Goal: Information Seeking & Learning: Find specific fact

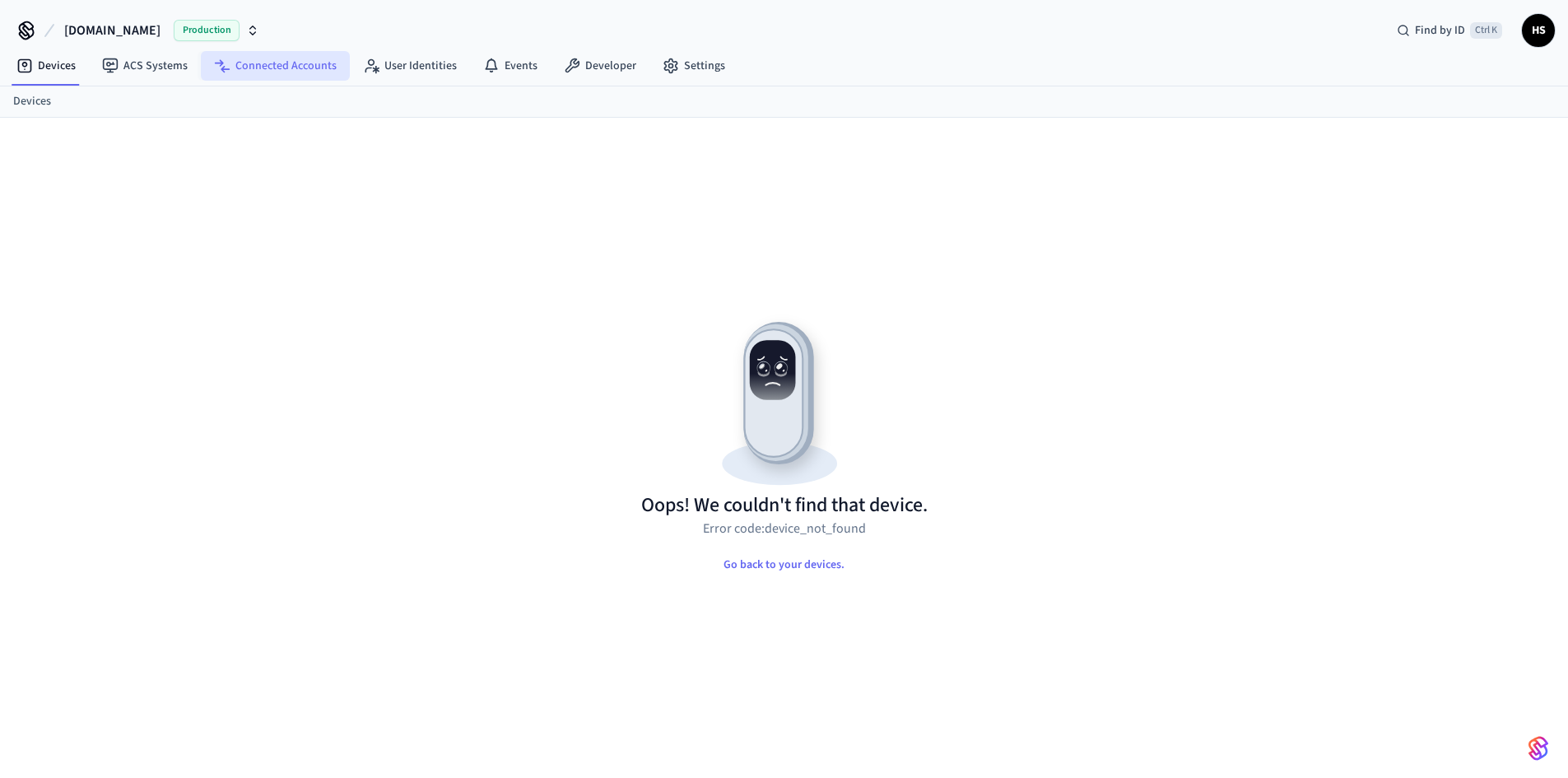
click at [244, 59] on link "Connected Accounts" at bounding box center [275, 65] width 149 height 29
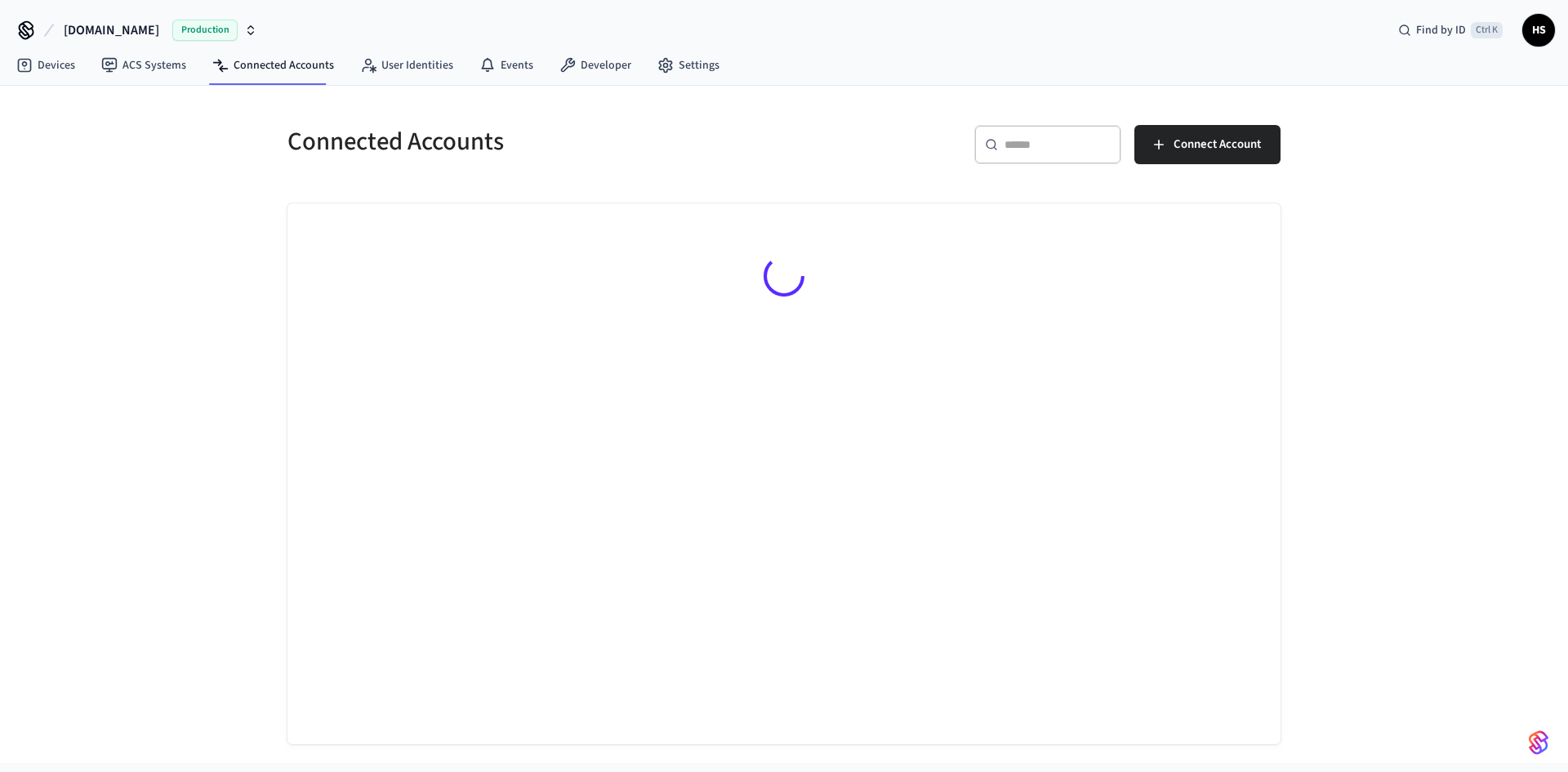
click at [1080, 144] on input "text" at bounding box center [1057, 144] width 106 height 16
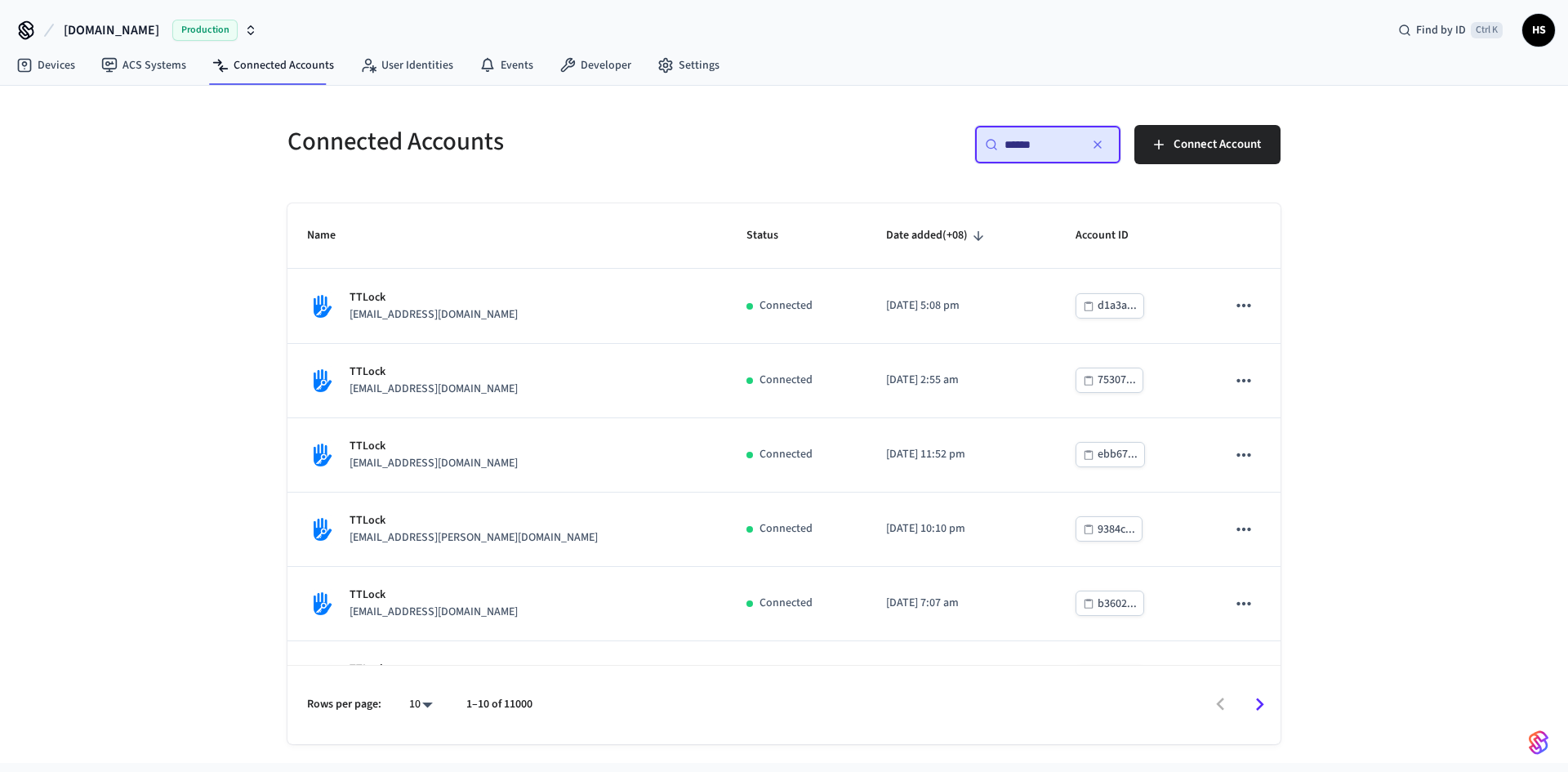
type input "******"
click at [408, 700] on body "Hospitable.com Production Find by ID Ctrl K HS Devices ACS Systems Connected Ac…" at bounding box center [784, 381] width 1568 height 763
click at [410, 700] on li "100" at bounding box center [414, 680] width 43 height 44
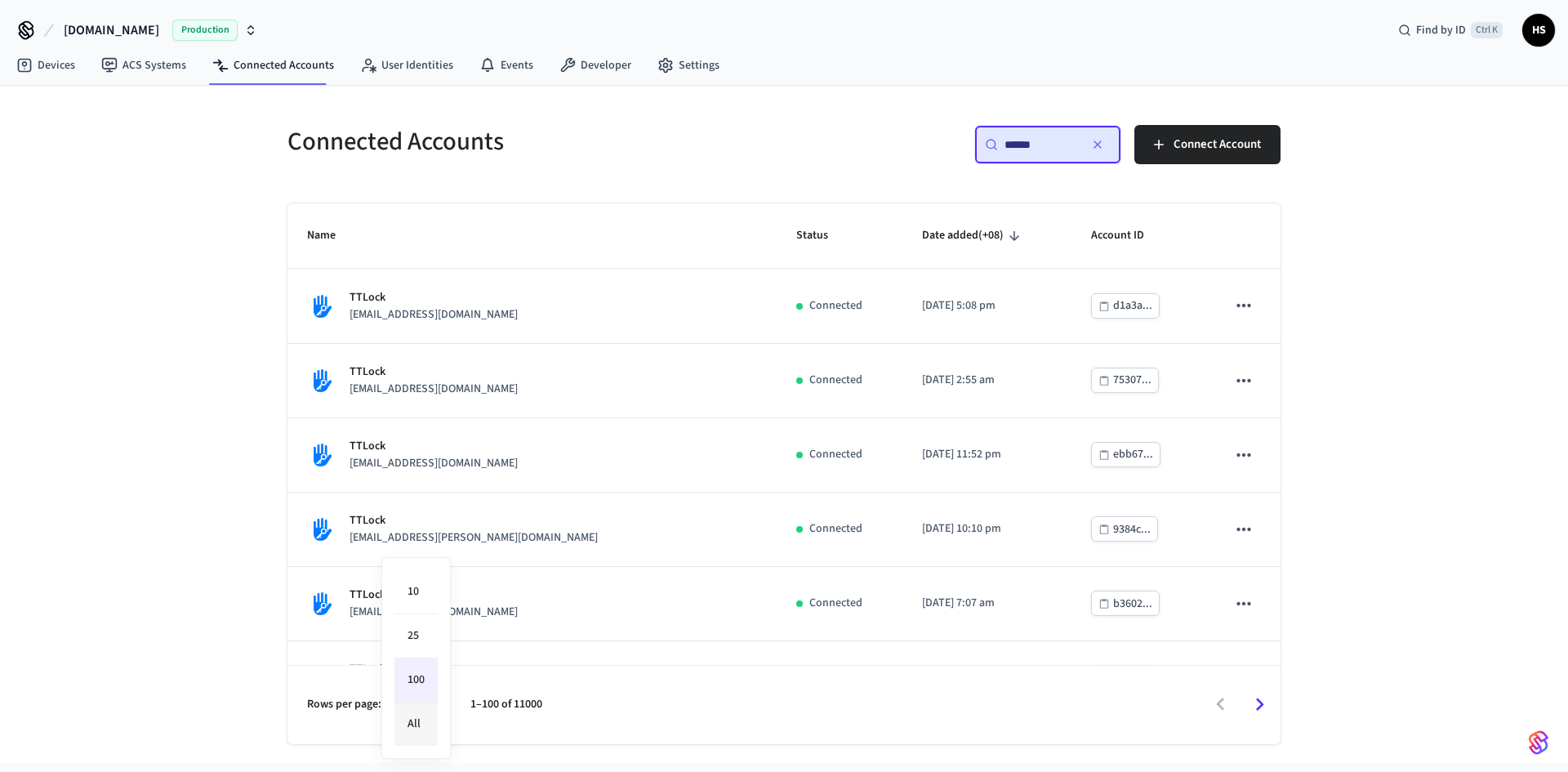
click at [416, 711] on body "Hospitable.com Production Find by ID Ctrl K HS Devices ACS Systems Connected Ac…" at bounding box center [784, 381] width 1568 height 763
click at [418, 710] on li "All" at bounding box center [416, 724] width 43 height 43
type input "**"
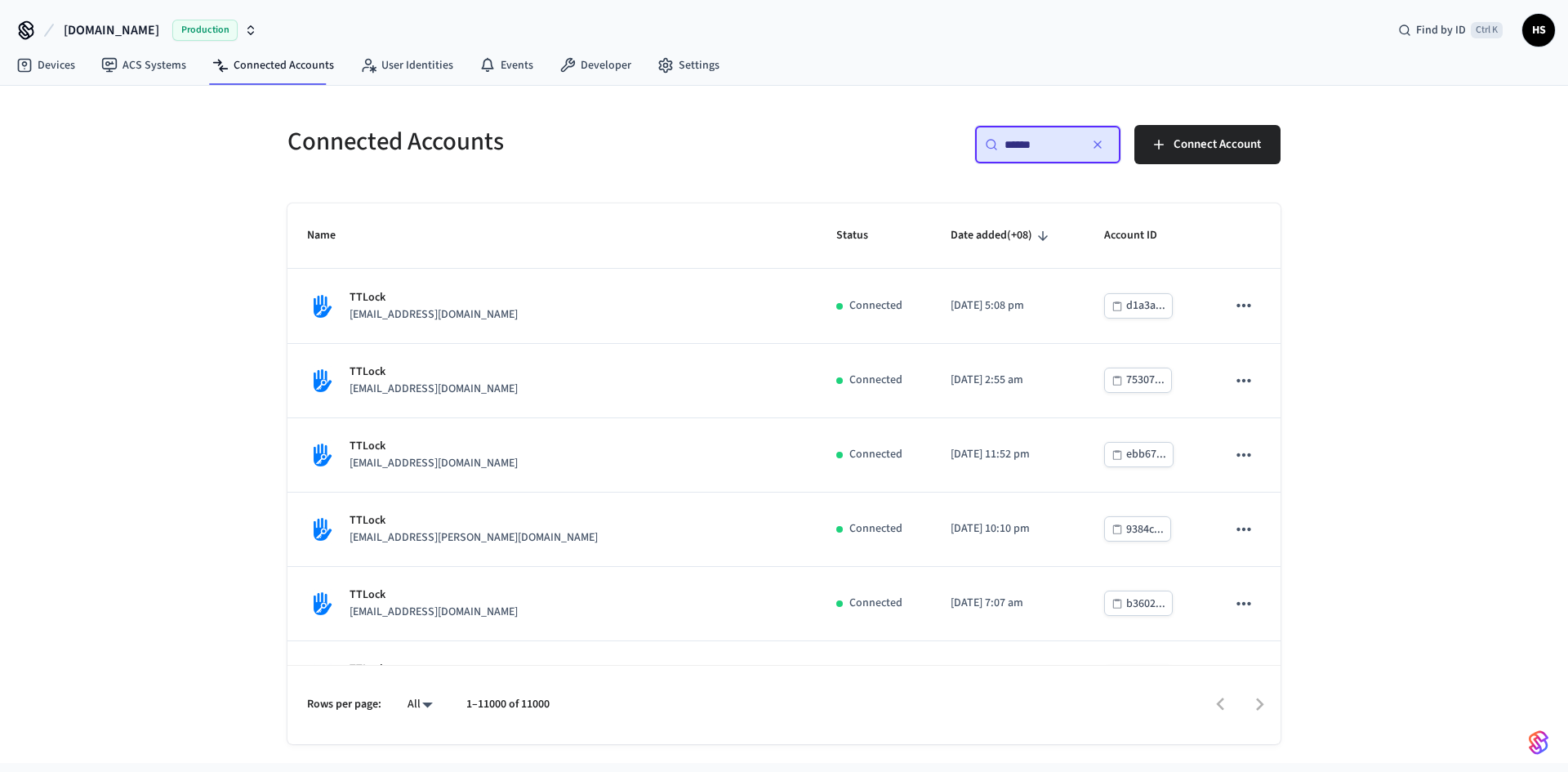
click at [425, 712] on body "Hospitable.com Production Find by ID Ctrl K HS Devices ACS Systems Connected Ac…" at bounding box center [784, 381] width 1568 height 763
click at [576, 719] on div at bounding box center [784, 386] width 1568 height 772
drag, startPoint x: 1467, startPoint y: 441, endPoint x: 1291, endPoint y: 460, distance: 177.0
click at [1467, 440] on div "Connected Accounts ​ ****** ​ Connect Account Name Status Date added (+08) Acco…" at bounding box center [784, 424] width 1568 height 677
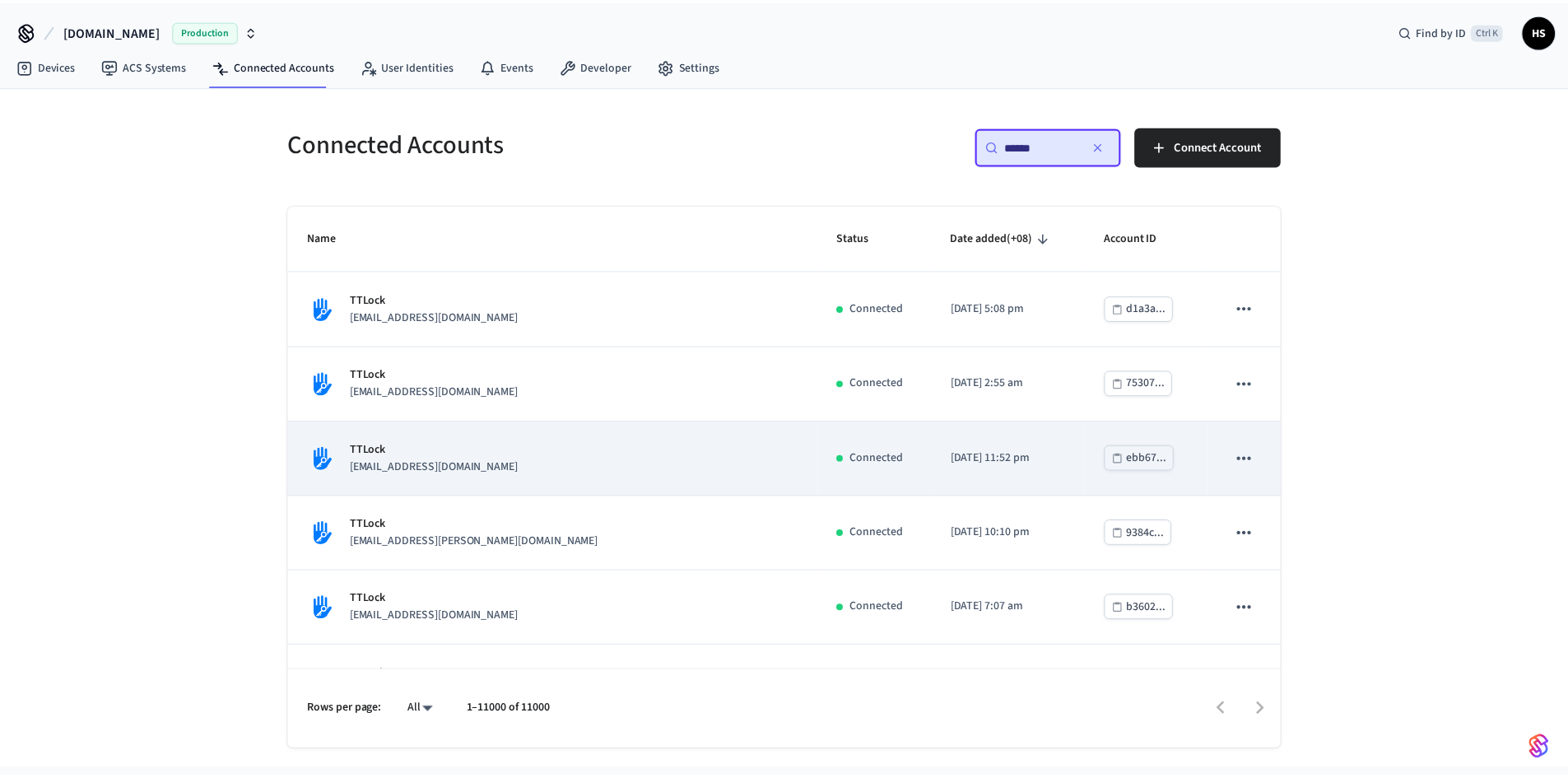
scroll to position [9103, 0]
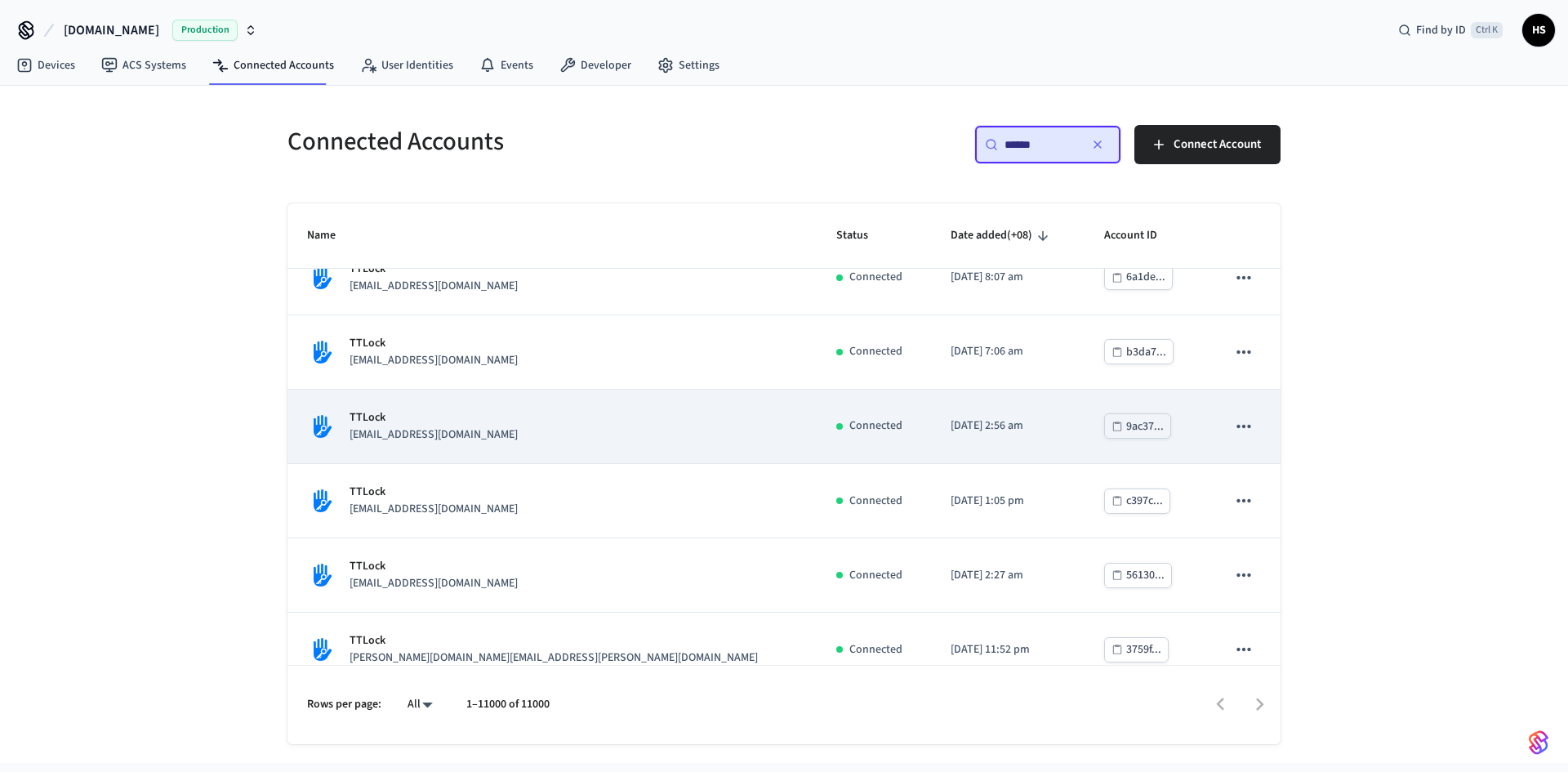
click at [470, 410] on p "TTLock" at bounding box center [433, 418] width 168 height 17
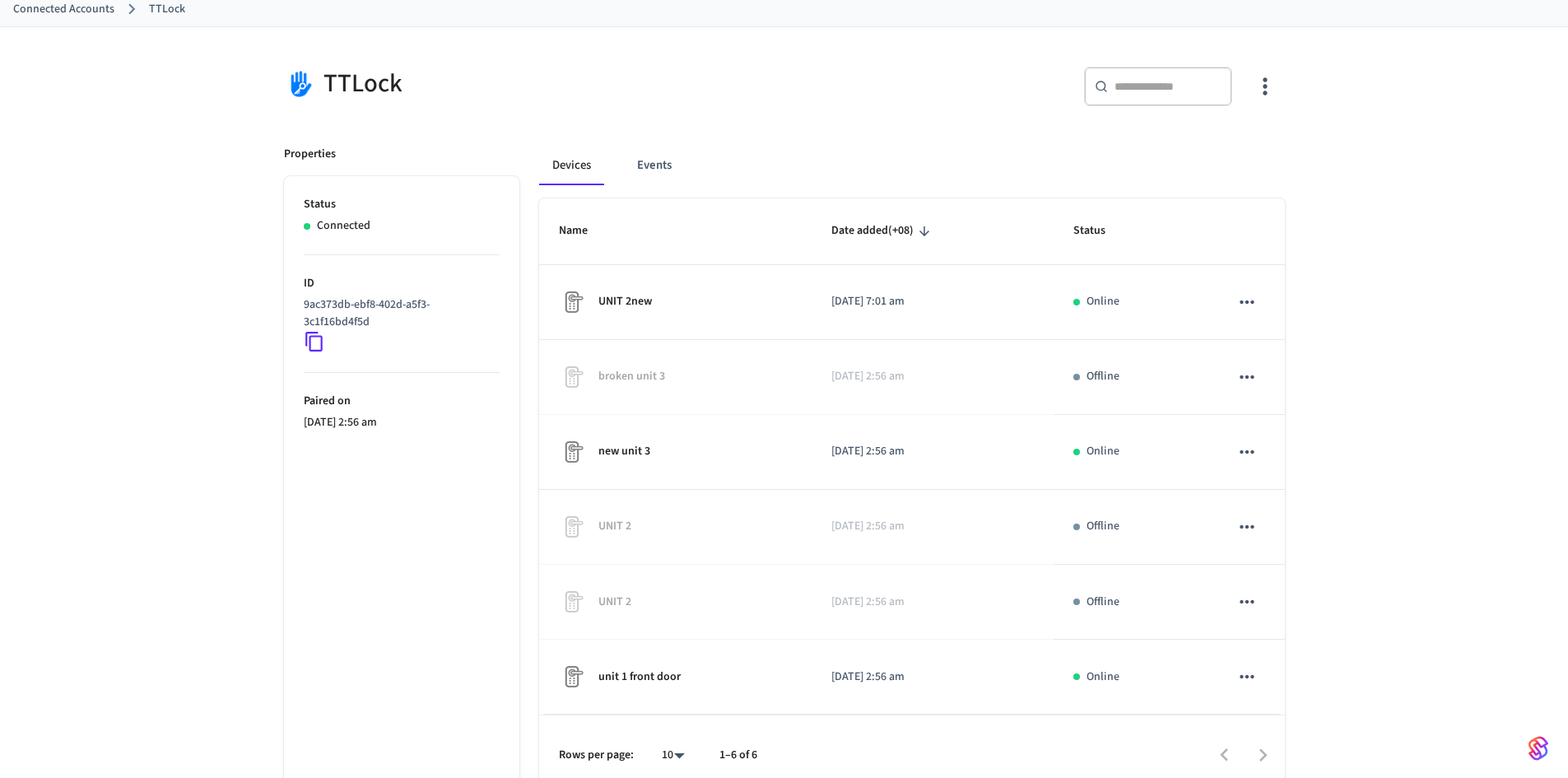
scroll to position [111, 0]
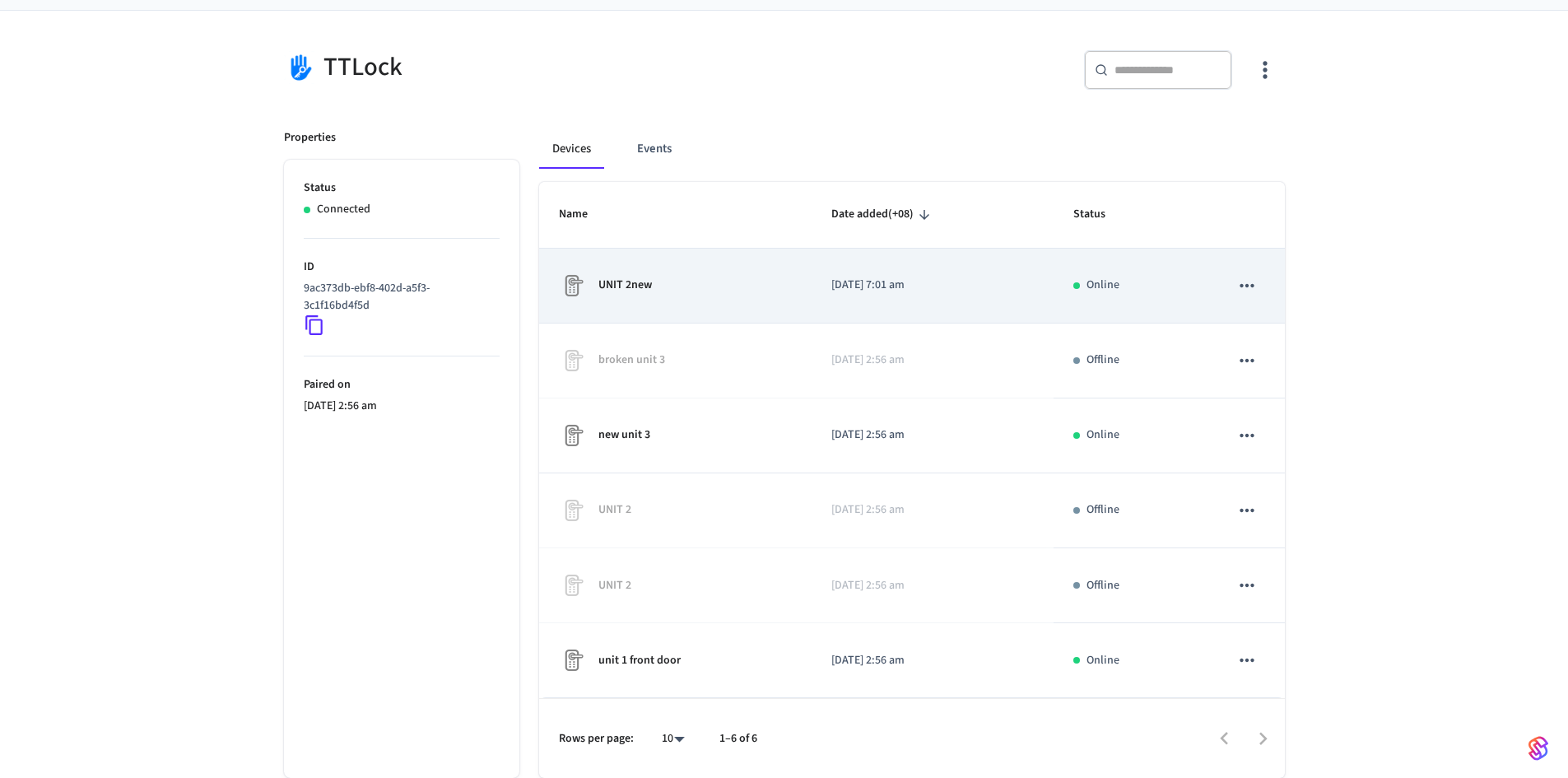
click at [750, 290] on div "UNIT 2new" at bounding box center [675, 286] width 233 height 27
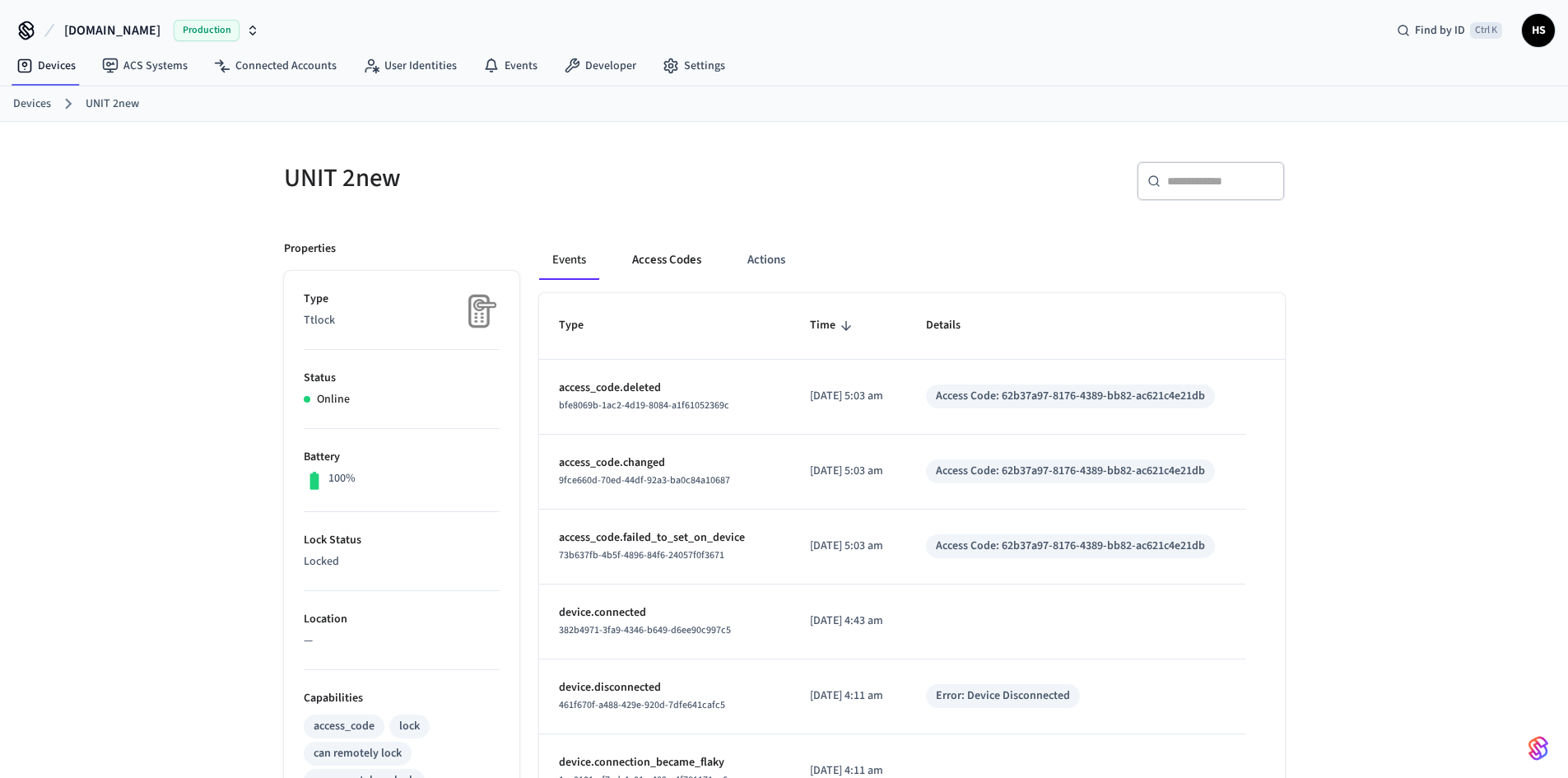
click at [655, 268] on button "Access Codes" at bounding box center [666, 260] width 96 height 40
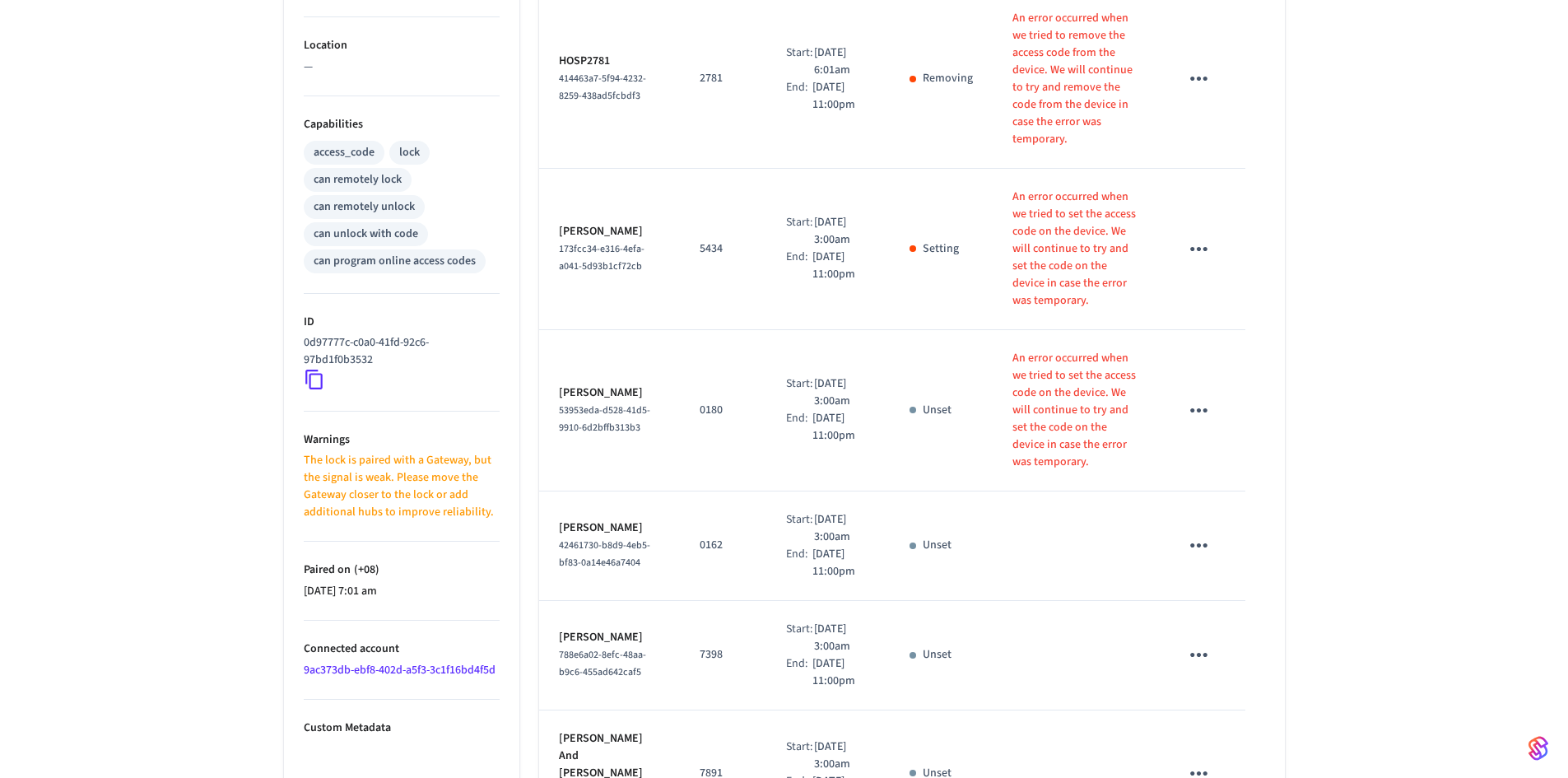
scroll to position [576, 0]
drag, startPoint x: 184, startPoint y: 637, endPoint x: 214, endPoint y: 538, distance: 103.4
click at [184, 639] on div "UNIT 2new ​ ​ Add Access Code Properties Type Ttlock Status Online Battery 100%…" at bounding box center [784, 276] width 1568 height 1461
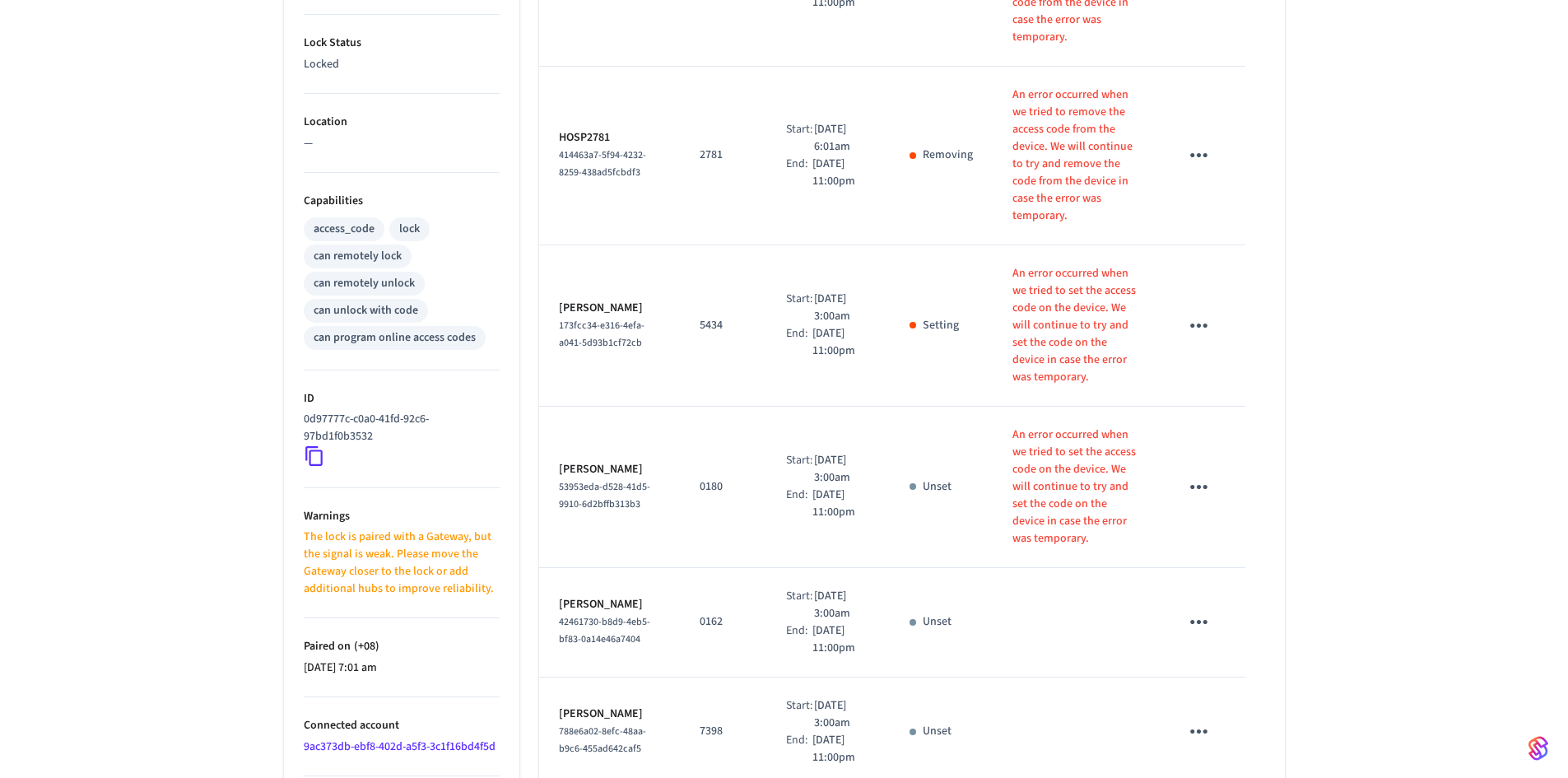
scroll to position [494, 0]
click at [1518, 244] on div "UNIT 2new ​ ​ Add Access Code Properties Type Ttlock Status Online Battery 100%…" at bounding box center [784, 359] width 1568 height 1461
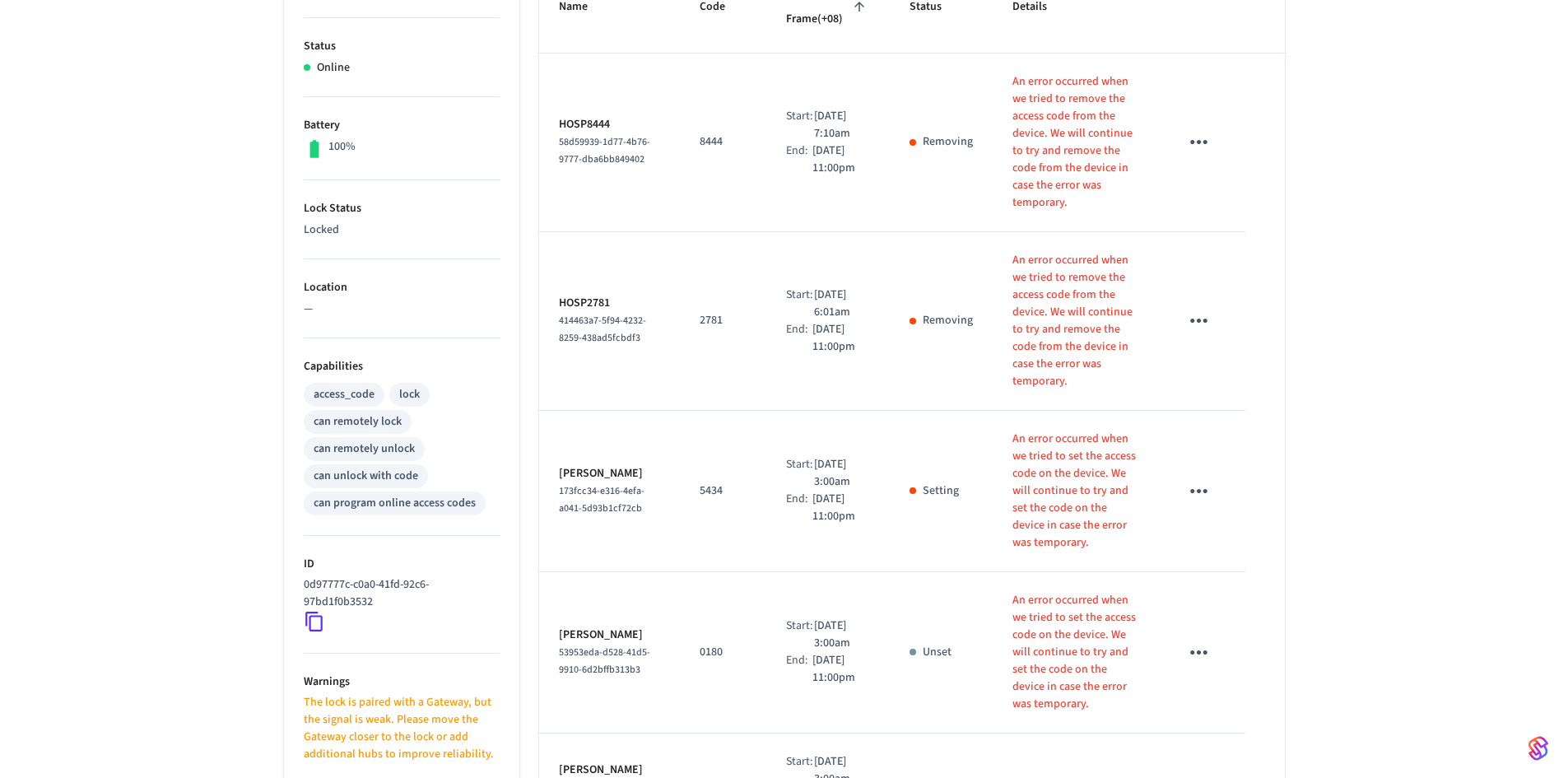
scroll to position [329, 0]
click at [1109, 736] on td "sticky table" at bounding box center [1076, 790] width 167 height 109
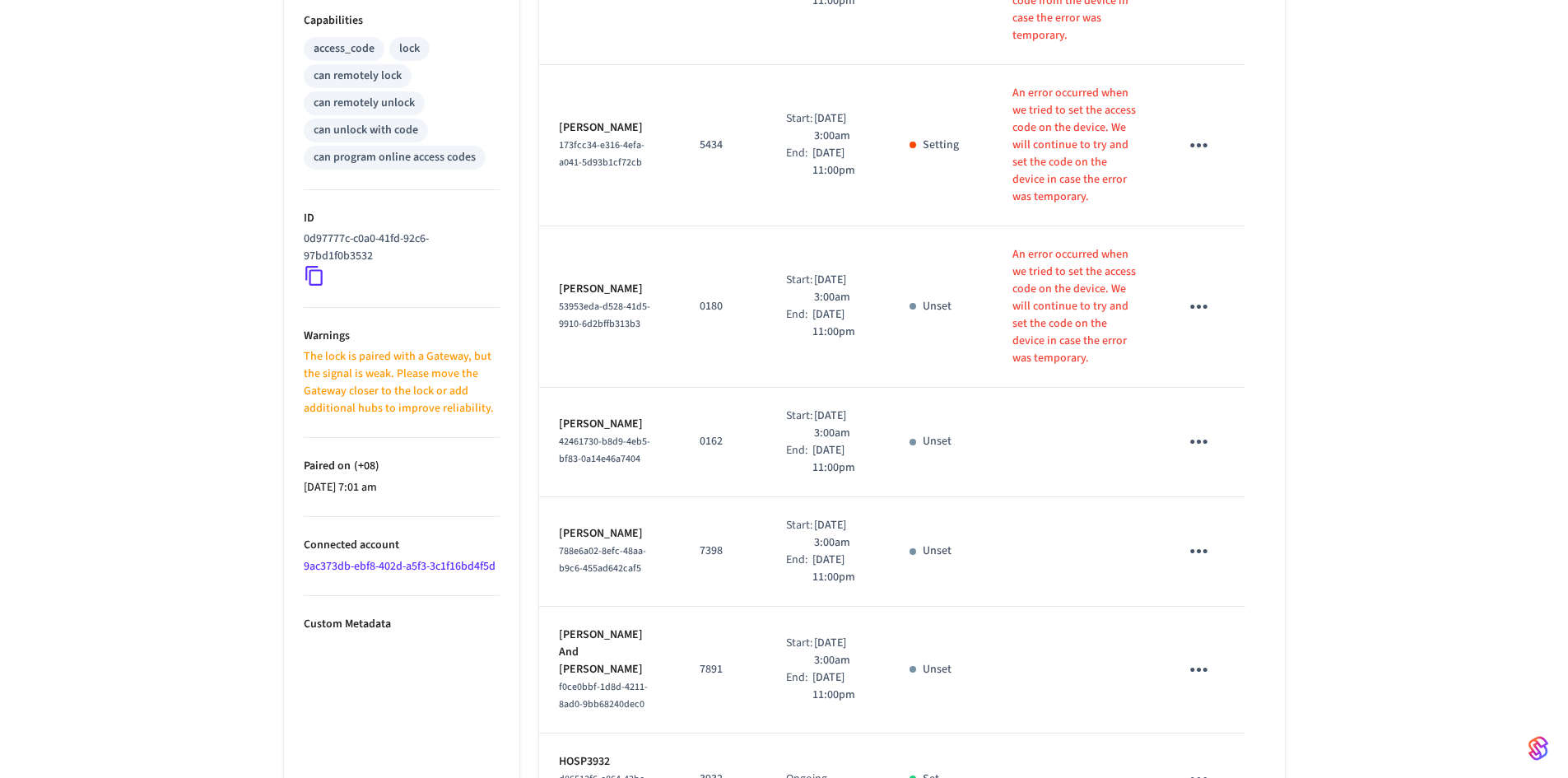
scroll to position [671, 0]
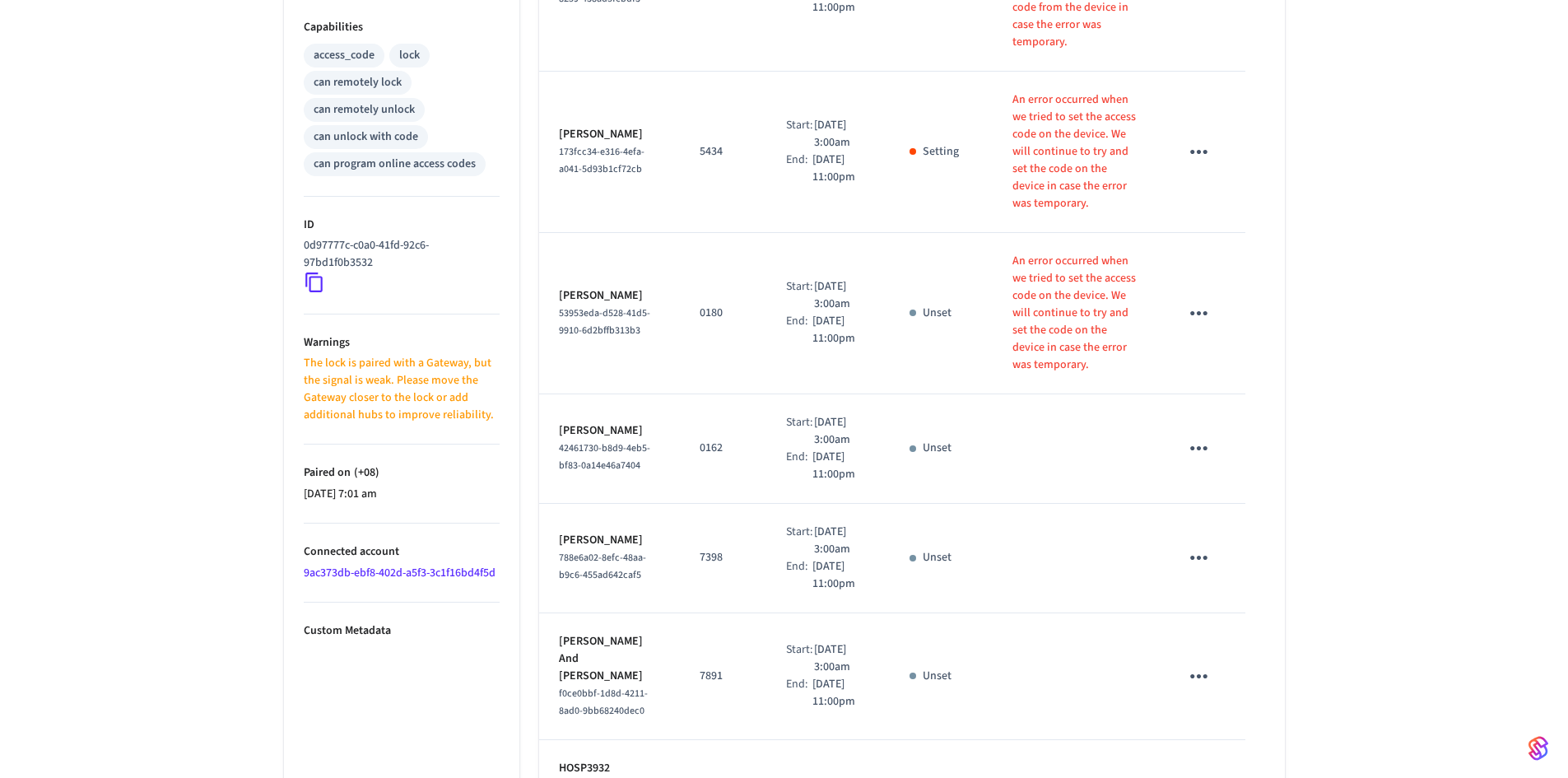
click at [1476, 509] on div "UNIT 2new ​ ​ Add Access Code Properties Type Ttlock Status Online Battery 100%…" at bounding box center [784, 181] width 1568 height 1461
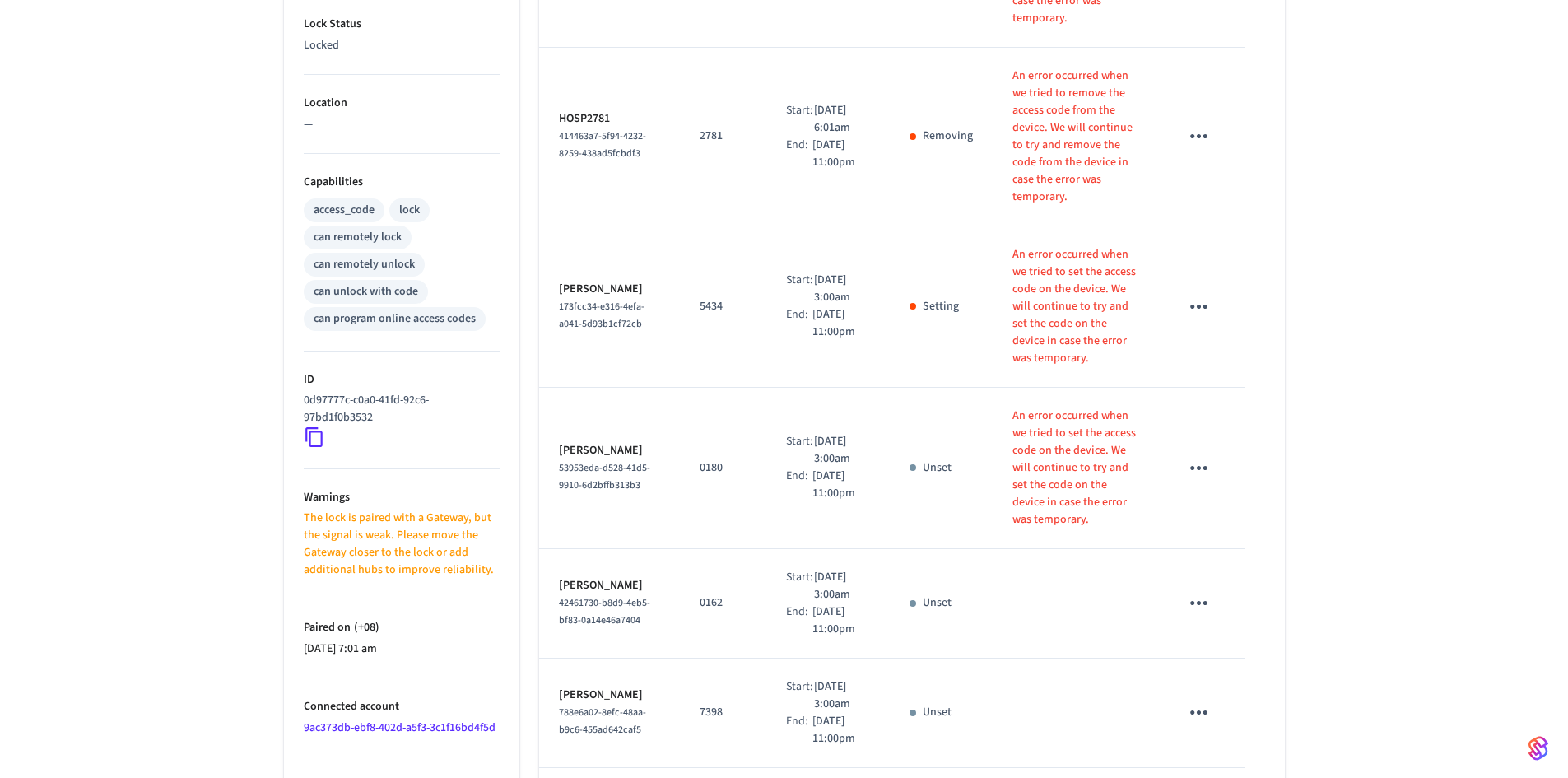
scroll to position [507, 0]
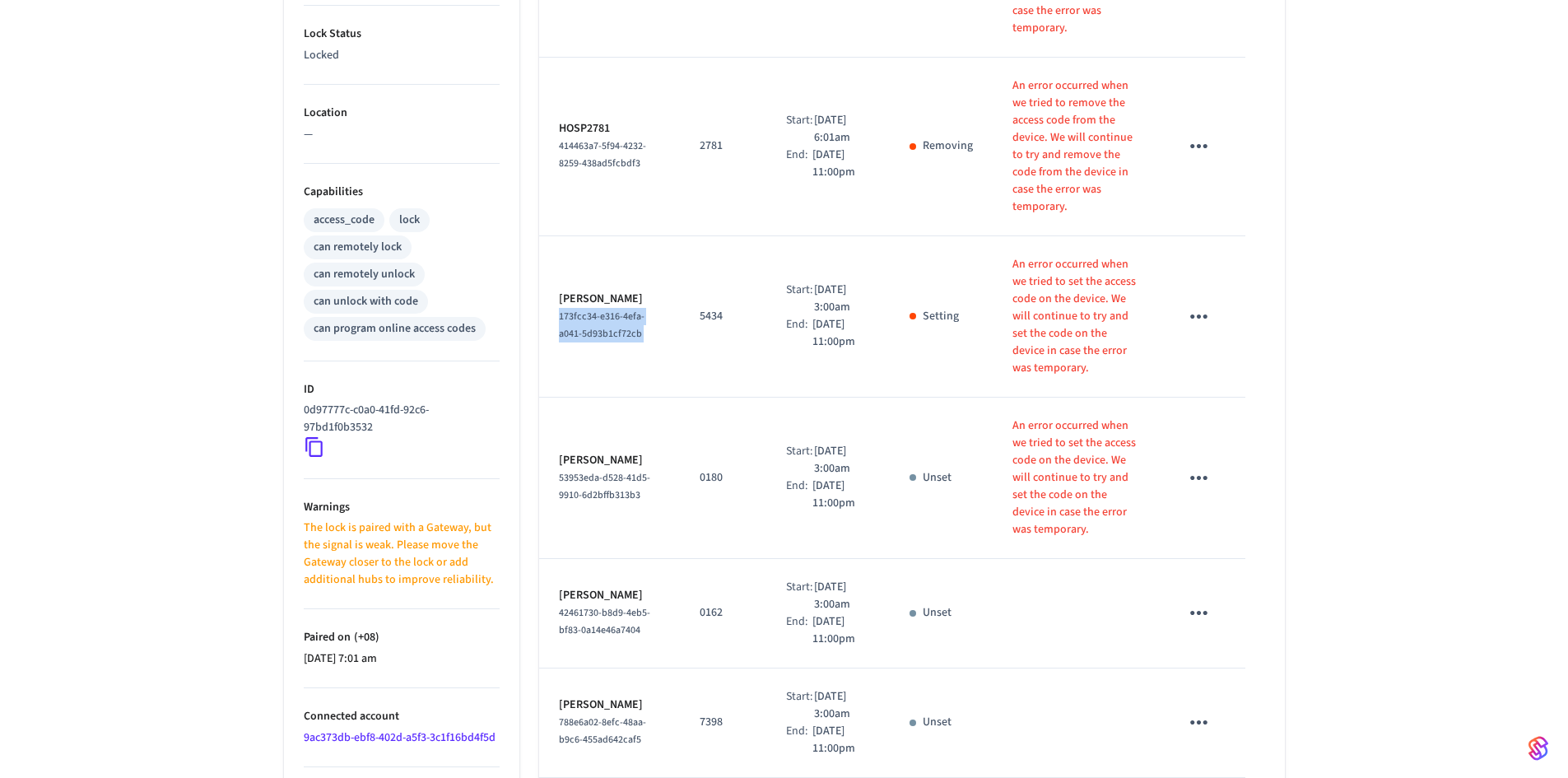
drag, startPoint x: 665, startPoint y: 303, endPoint x: 555, endPoint y: 277, distance: 113.0
click at [555, 277] on tr "Laurie Ward 173fcc34-e316-4efa-a041-5d93b1cf72cb 5434 Start: Sep 4th 2025 3:00a…" at bounding box center [912, 317] width 746 height 161
copy span "173fcc34-e316-4efa-a041-5d93b1cf72cb"
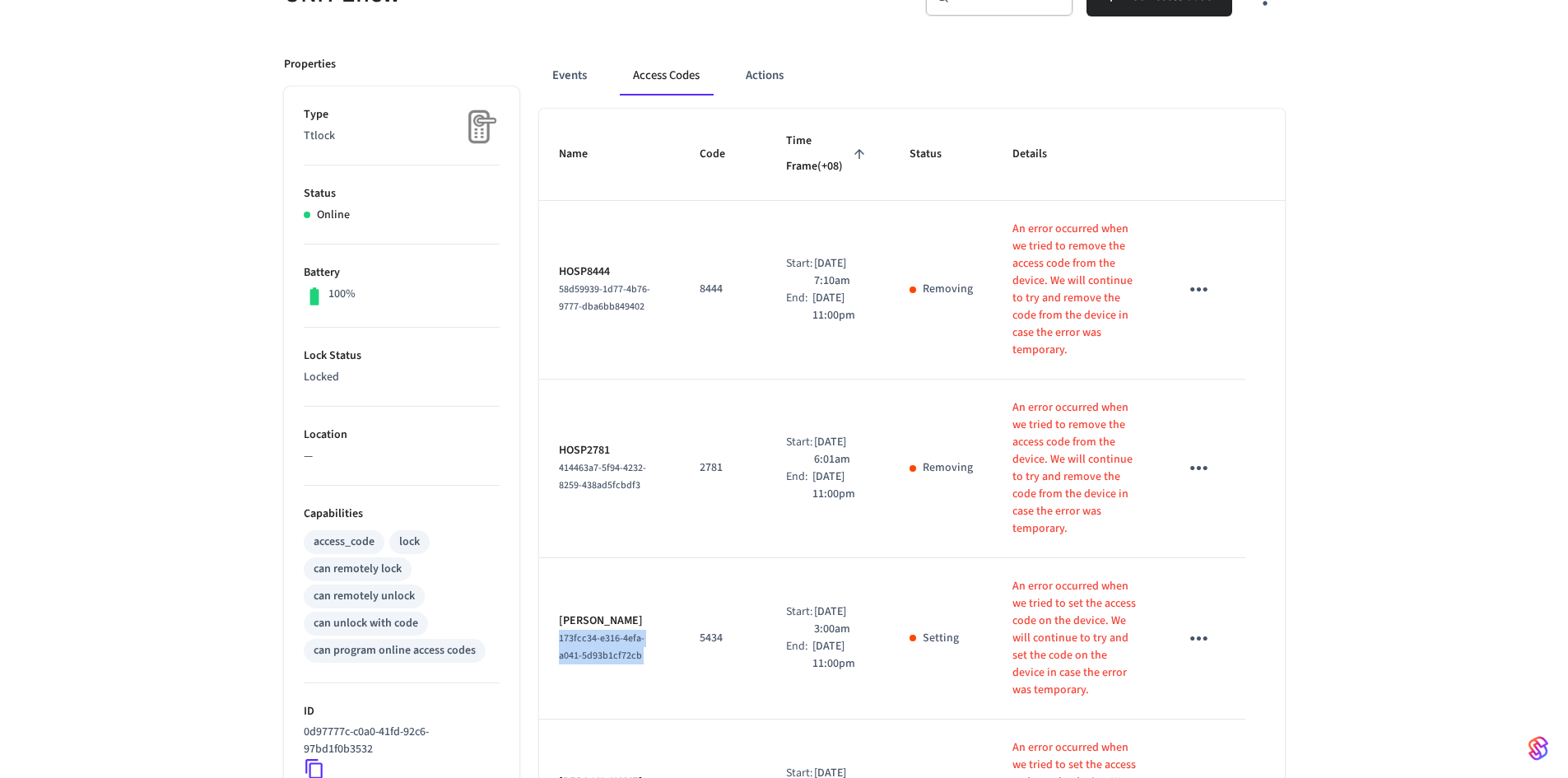
scroll to position [12, 0]
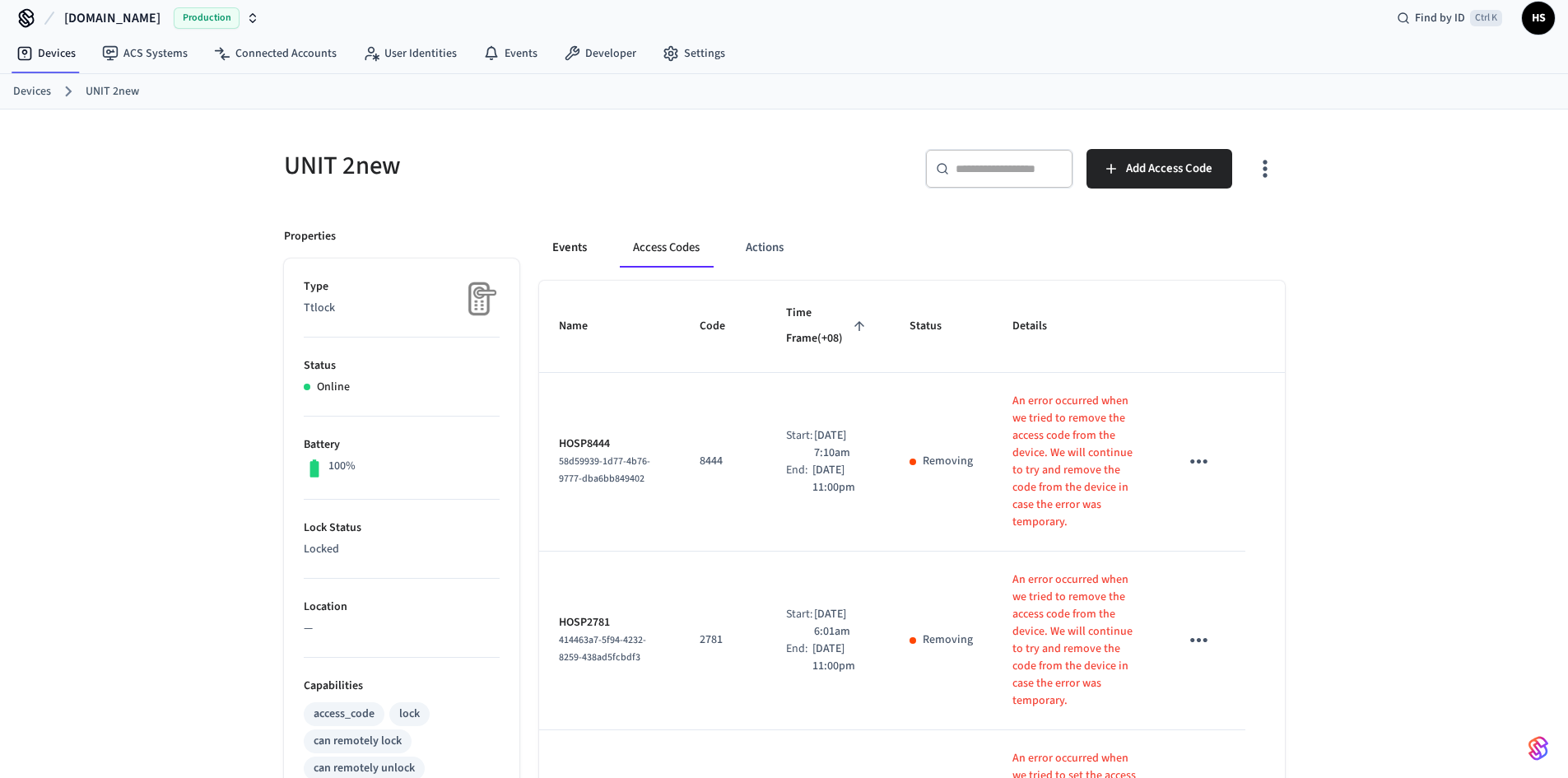
click at [587, 257] on button "Events" at bounding box center [569, 248] width 61 height 40
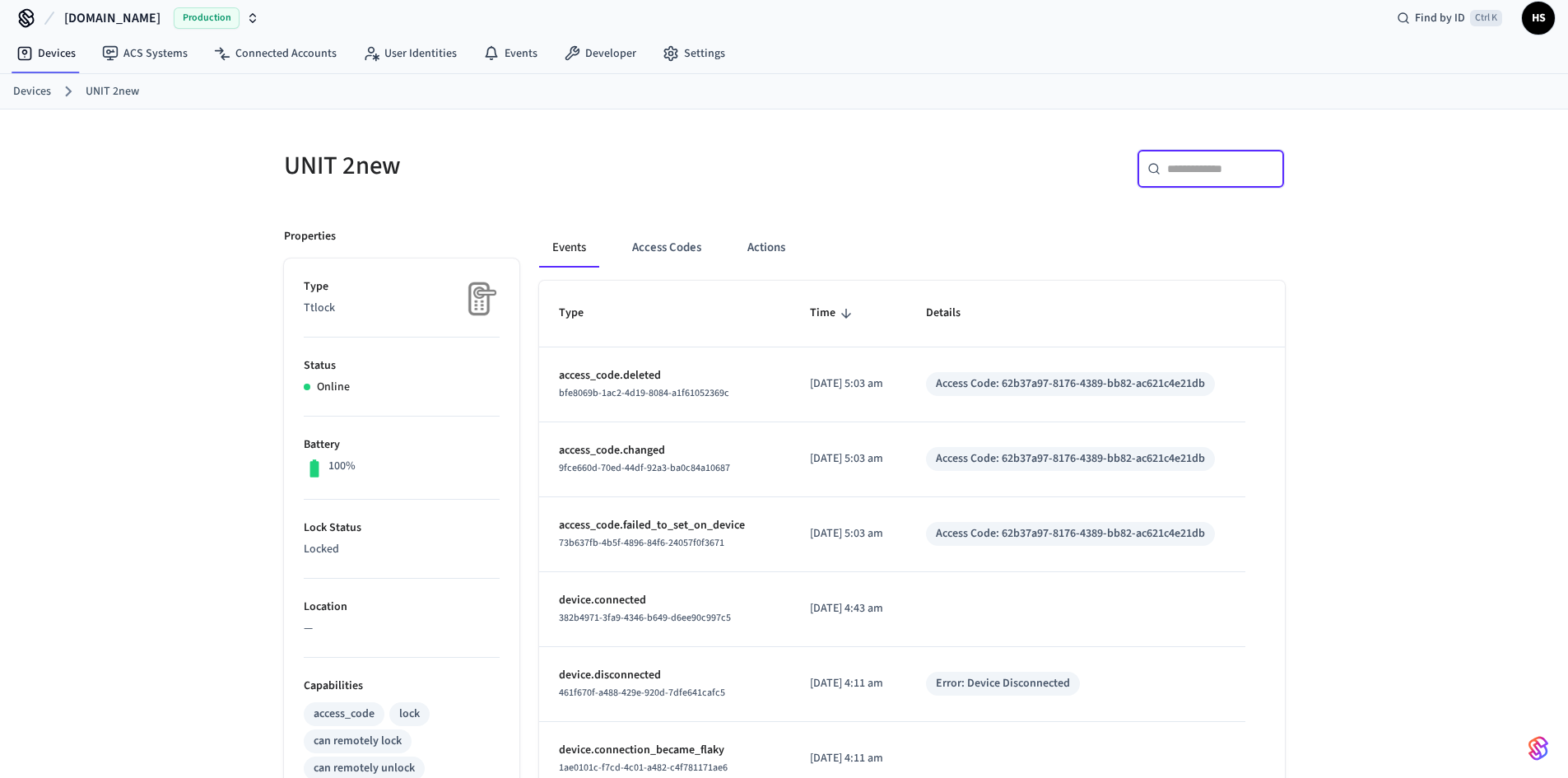
click at [1227, 177] on input "text" at bounding box center [1220, 168] width 107 height 16
paste input "**********"
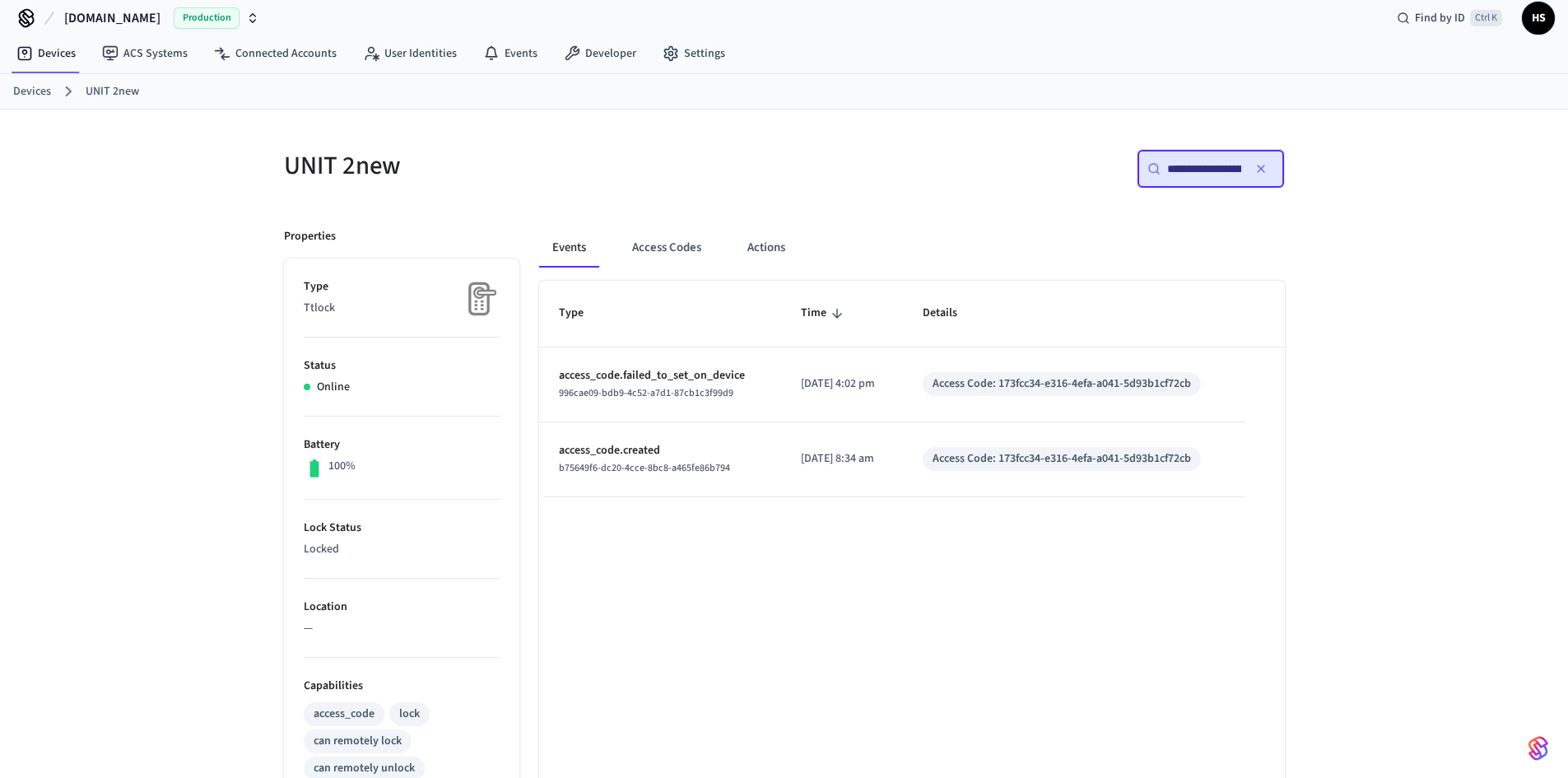
scroll to position [0, 119]
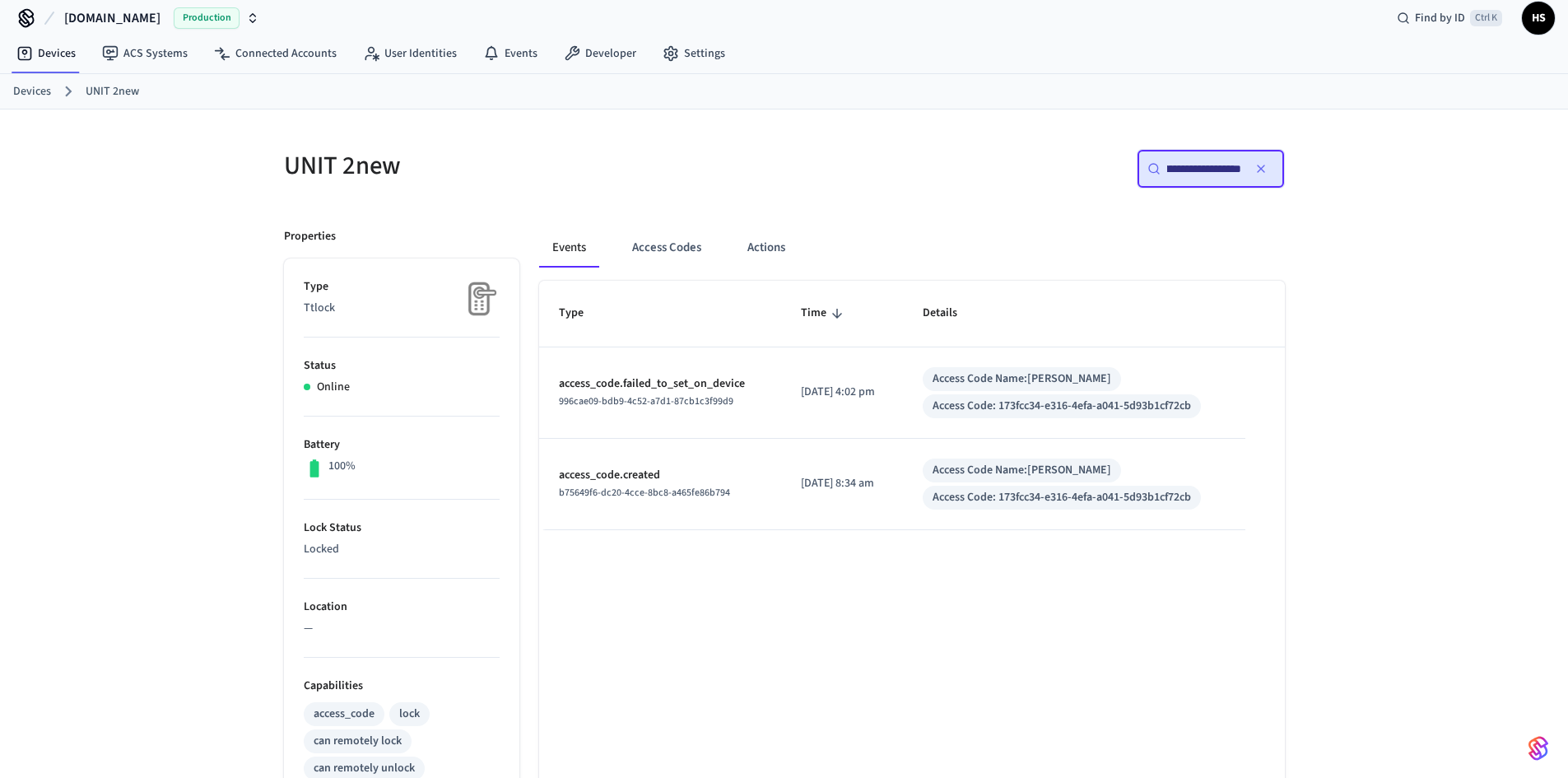
type input "**********"
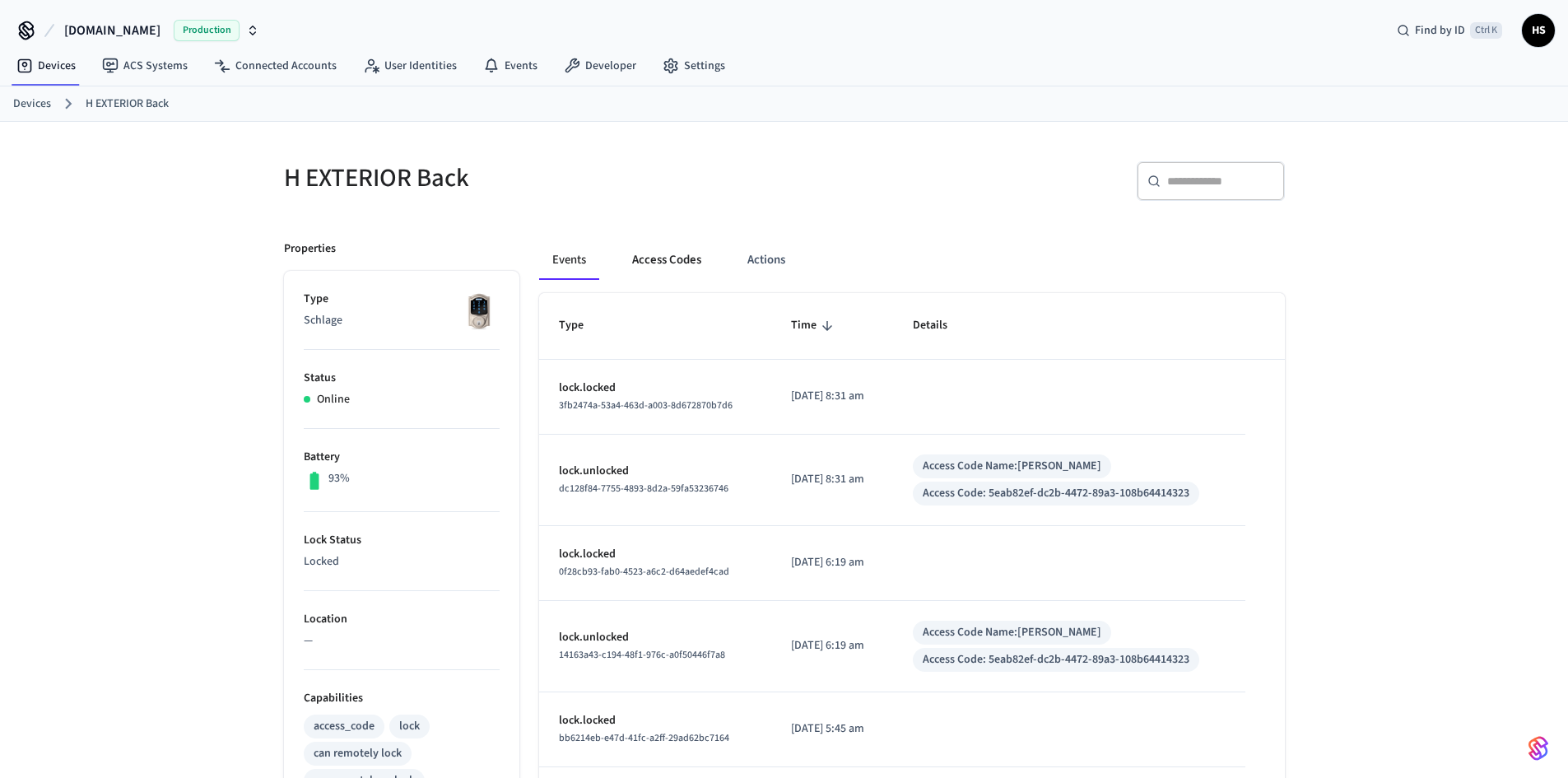
click at [667, 267] on button "Access Codes" at bounding box center [666, 260] width 96 height 40
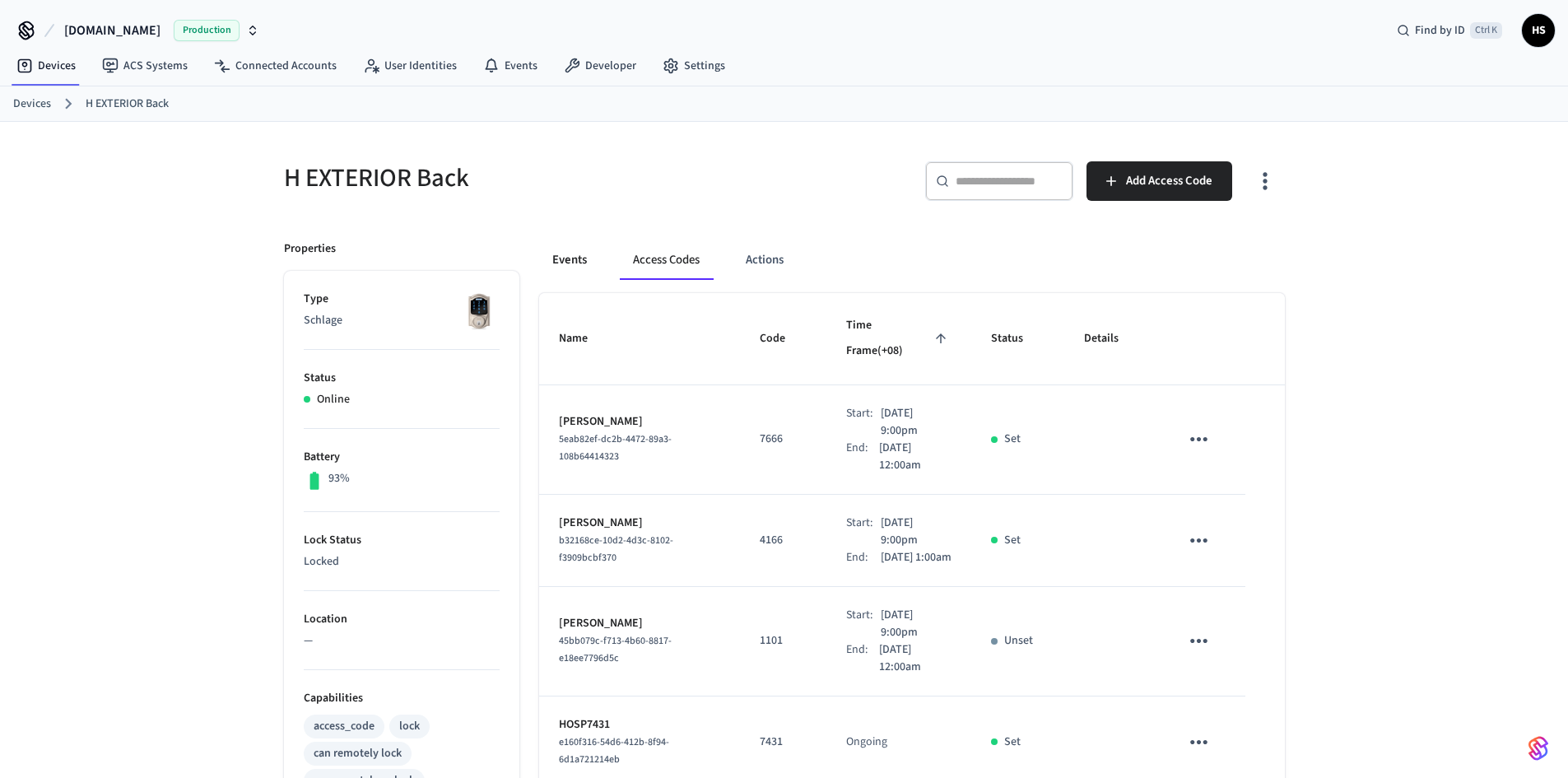
click at [578, 252] on button "Events" at bounding box center [569, 260] width 61 height 40
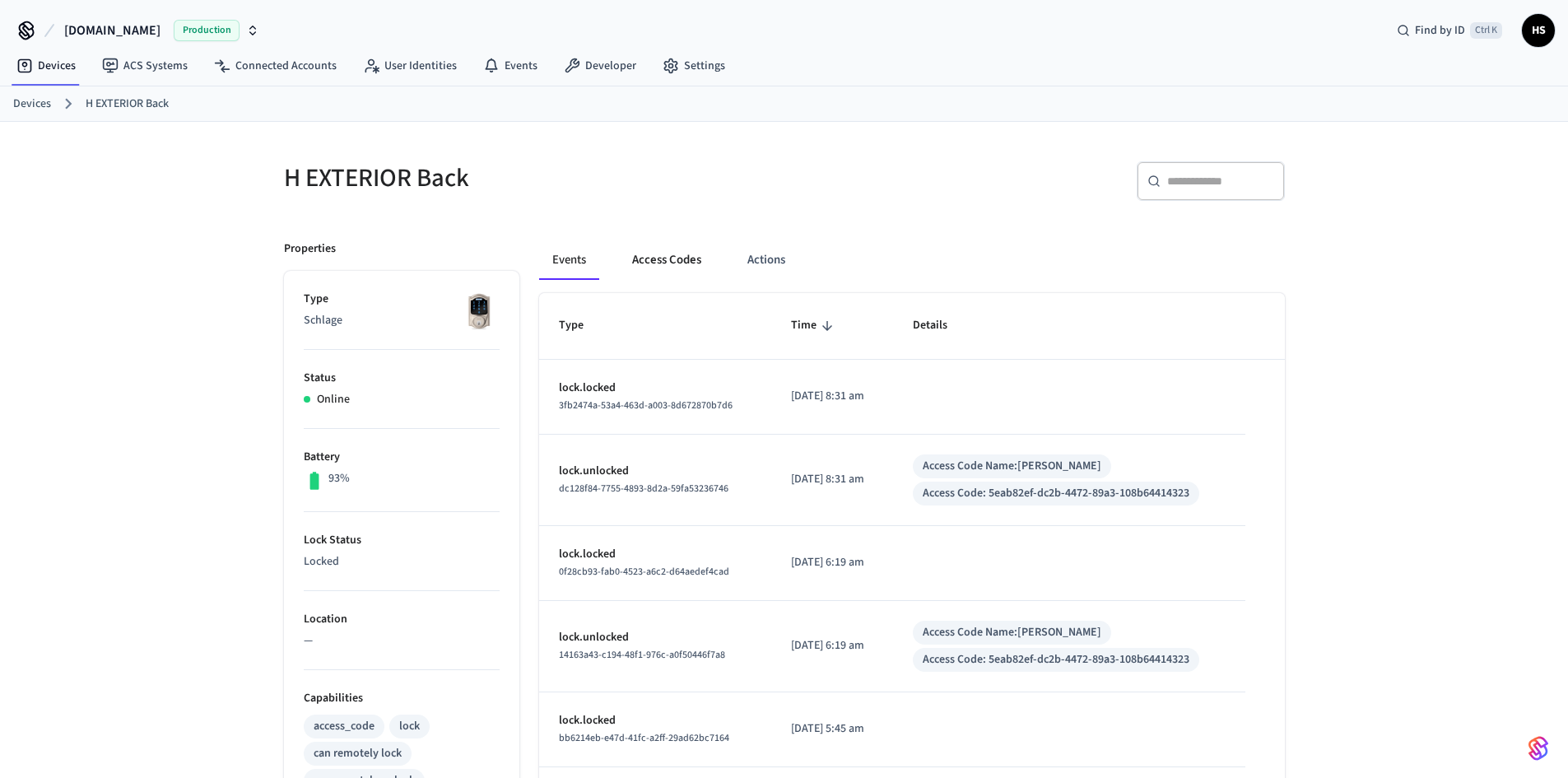
click at [641, 251] on button "Access Codes" at bounding box center [666, 260] width 96 height 40
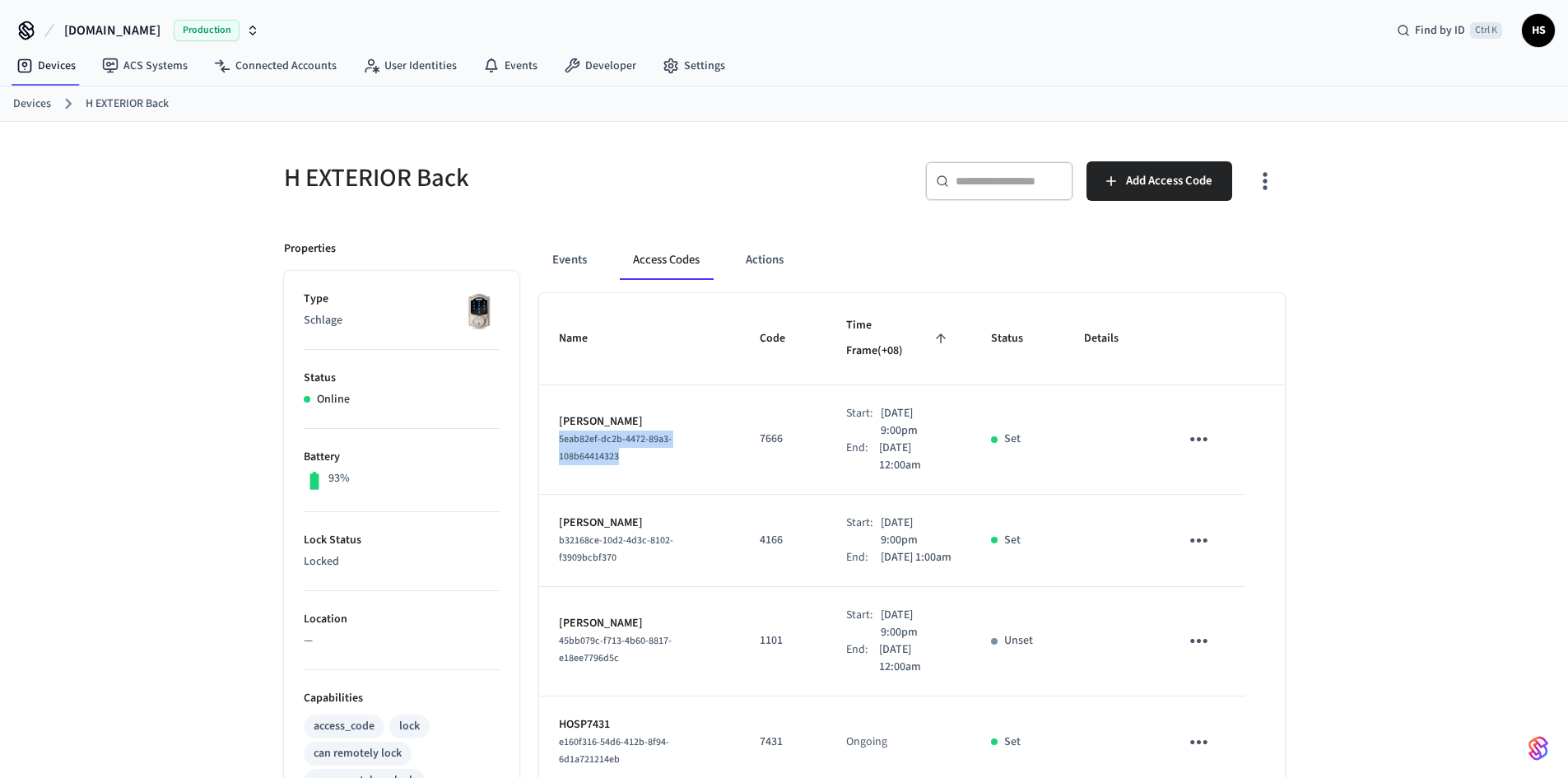
drag, startPoint x: 629, startPoint y: 450, endPoint x: 541, endPoint y: 418, distance: 93.6
click at [541, 418] on td "[PERSON_NAME] 5eab82ef-dc2b-4472-89a3-108b64414323" at bounding box center [639, 439] width 201 height 109
copy span "5eab82ef-dc2b-4472-89a3-108b64414323"
click at [580, 247] on button "Events" at bounding box center [569, 260] width 61 height 40
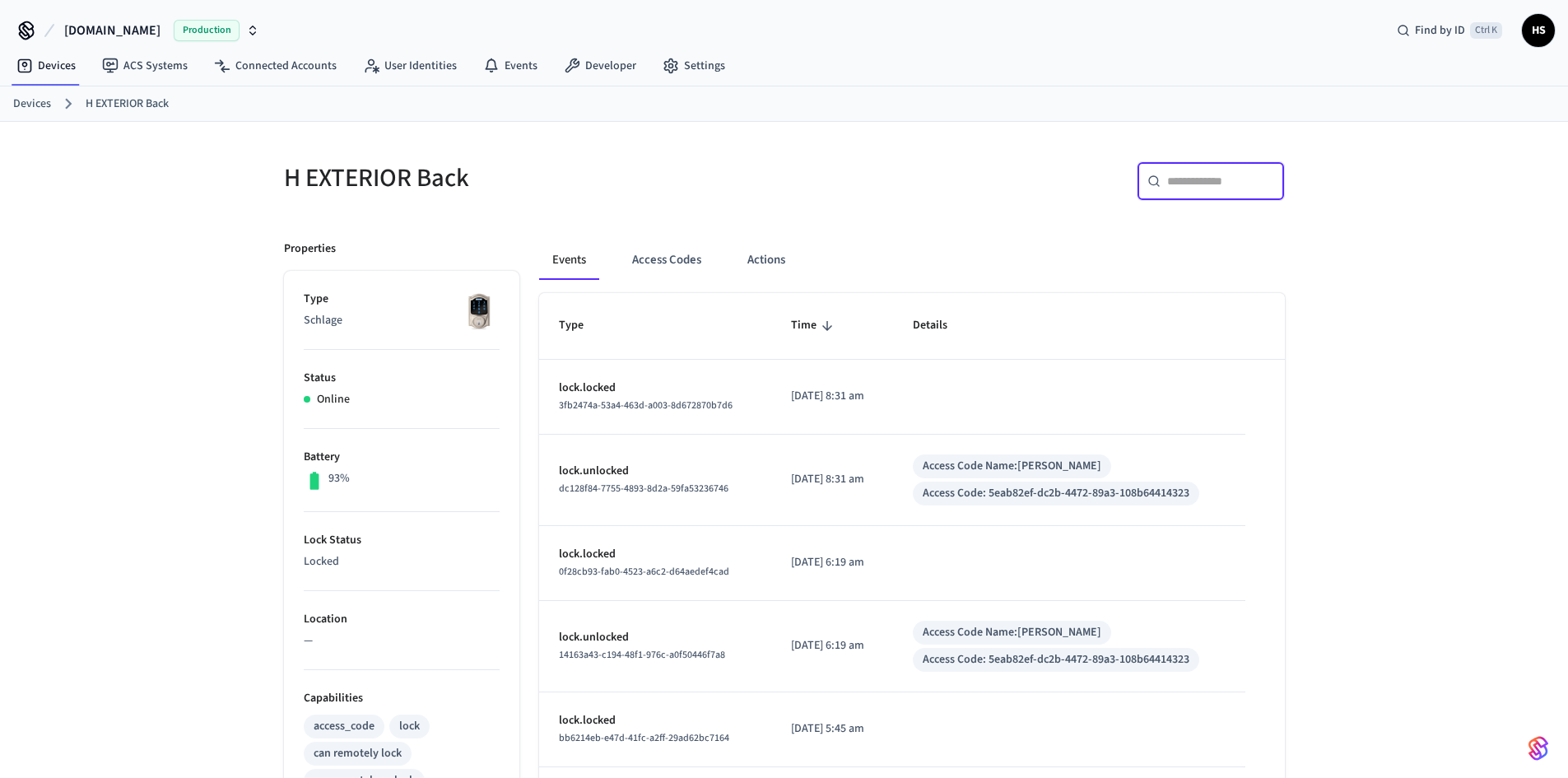
drag, startPoint x: 1208, startPoint y: 181, endPoint x: 1177, endPoint y: 185, distance: 31.3
click at [1208, 181] on input "text" at bounding box center [1220, 180] width 107 height 16
paste input "**********"
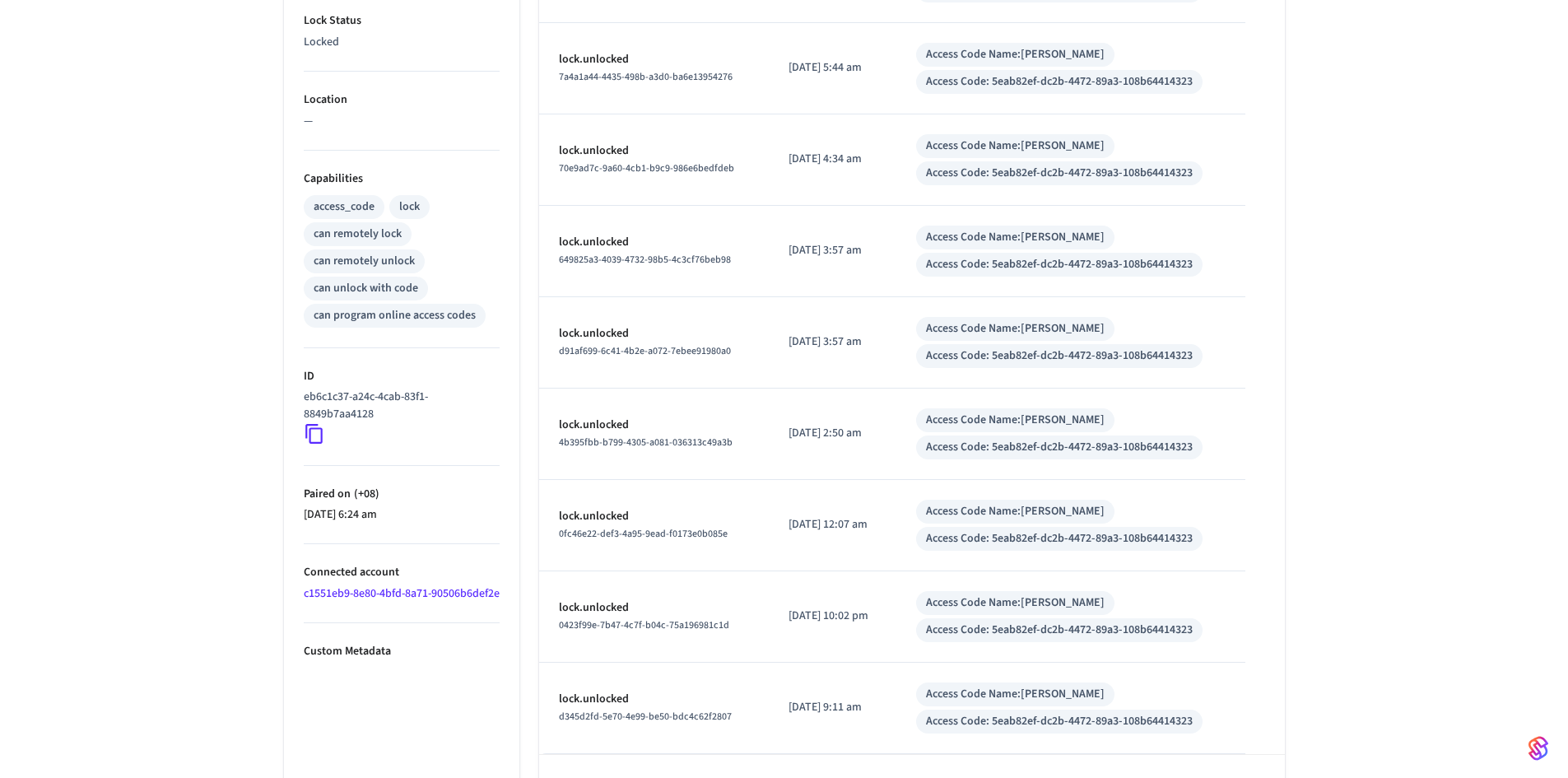
scroll to position [575, 0]
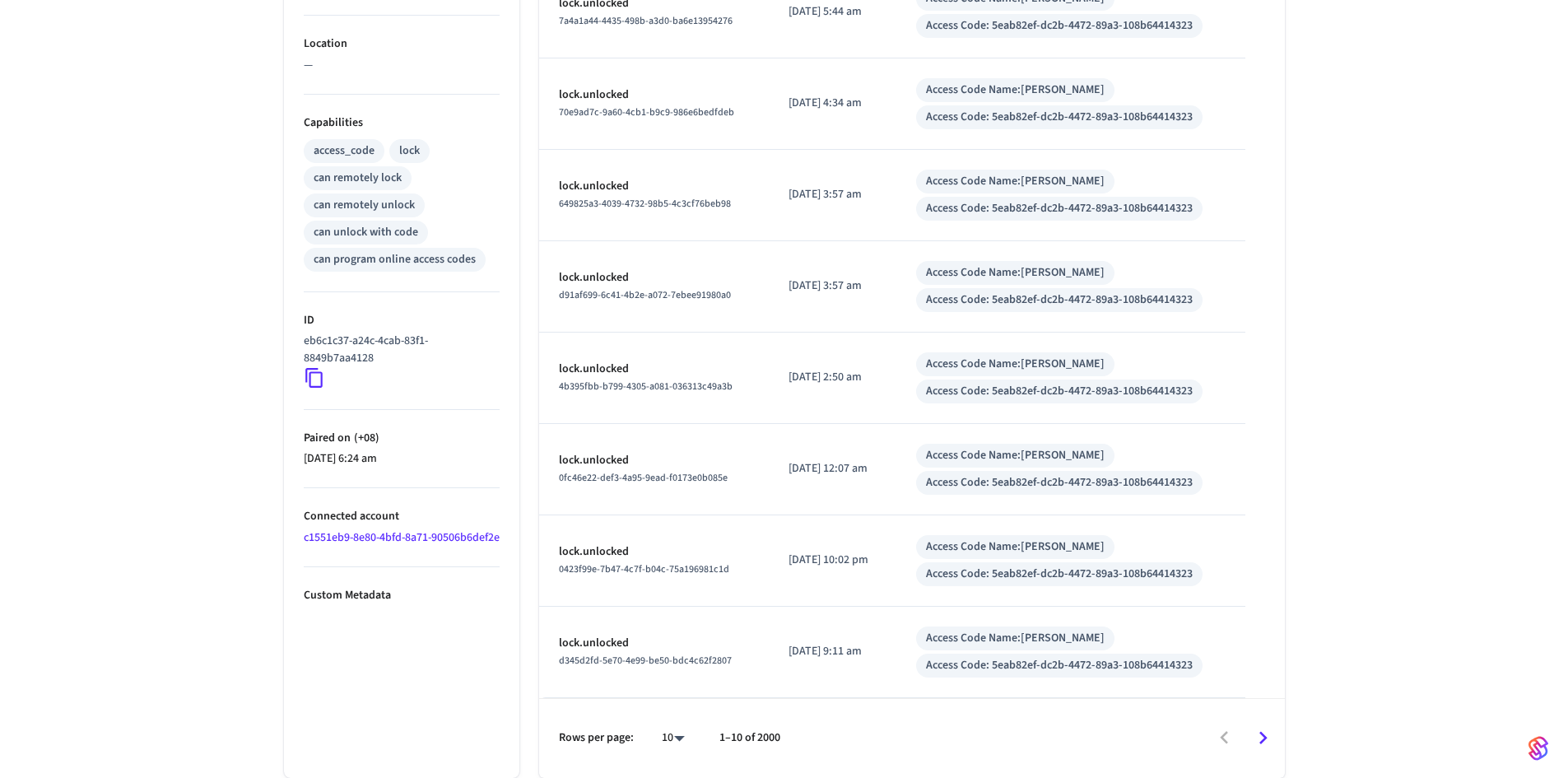
type input "**********"
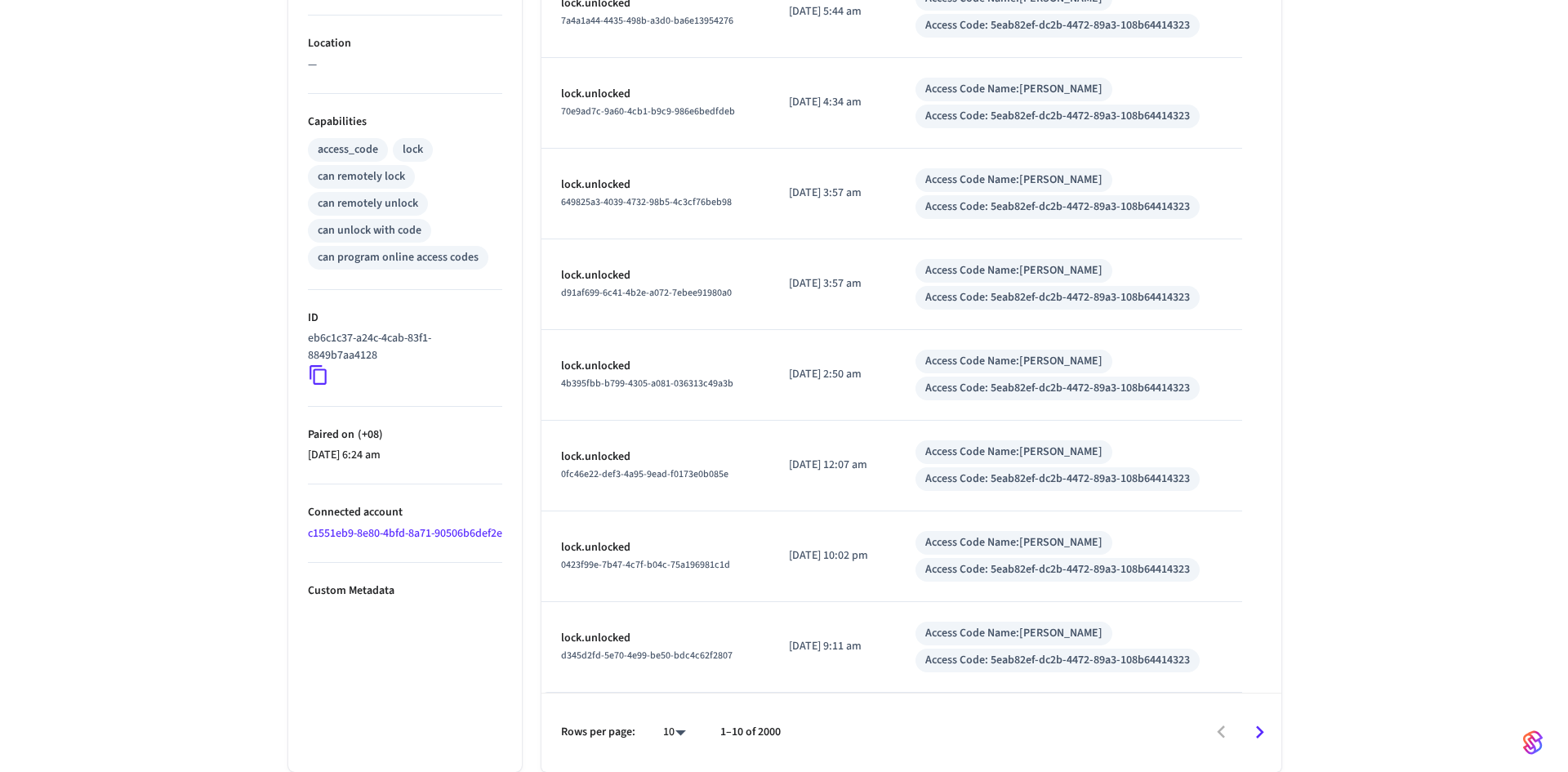
scroll to position [0, 0]
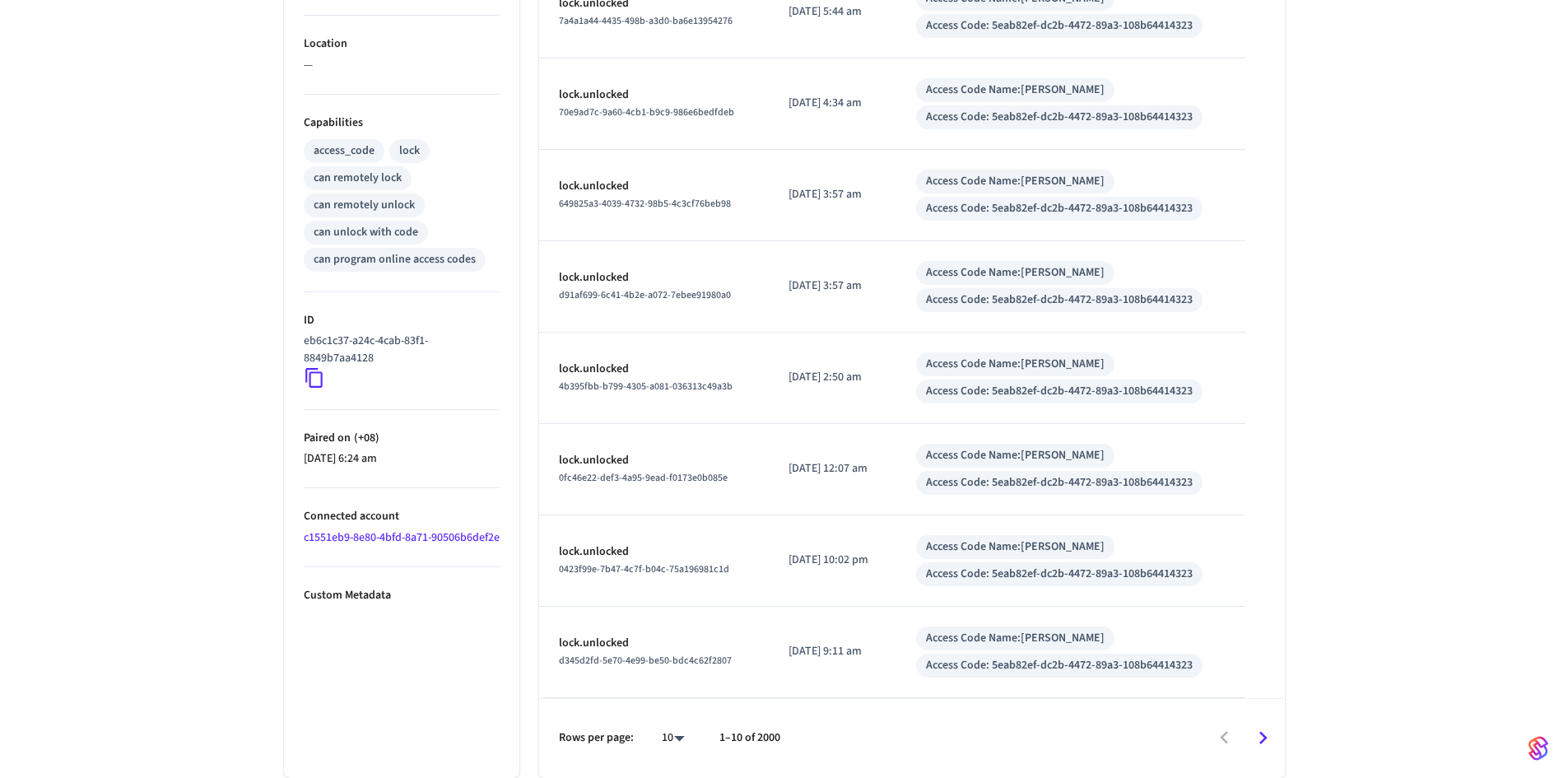
click at [716, 753] on div "Rows per page: 10 ** 1–10 of 2000" at bounding box center [912, 738] width 746 height 80
click at [670, 734] on body "**********" at bounding box center [784, 102] width 1568 height 1353
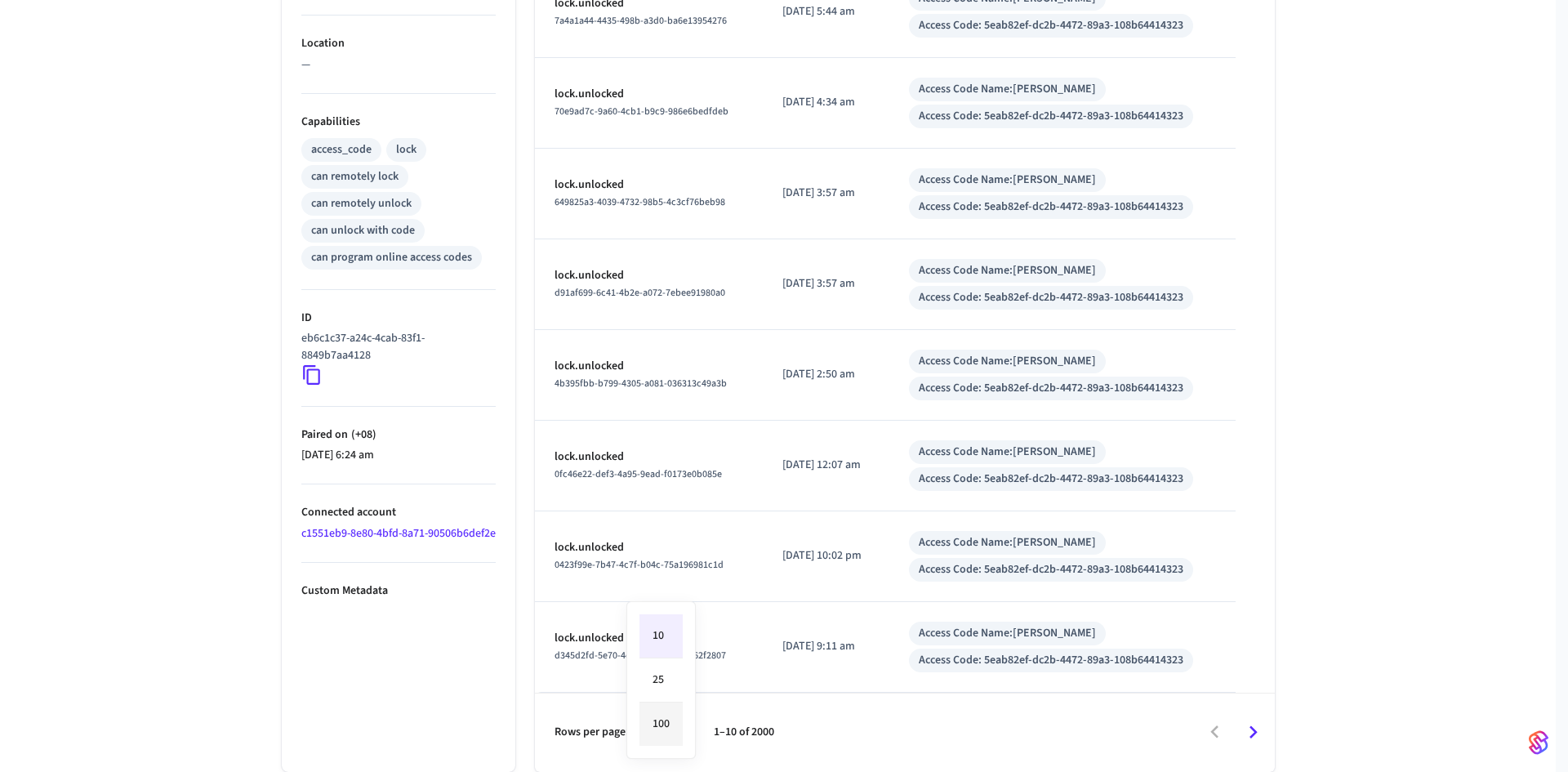
click at [662, 725] on li "100" at bounding box center [661, 724] width 43 height 43
type input "***"
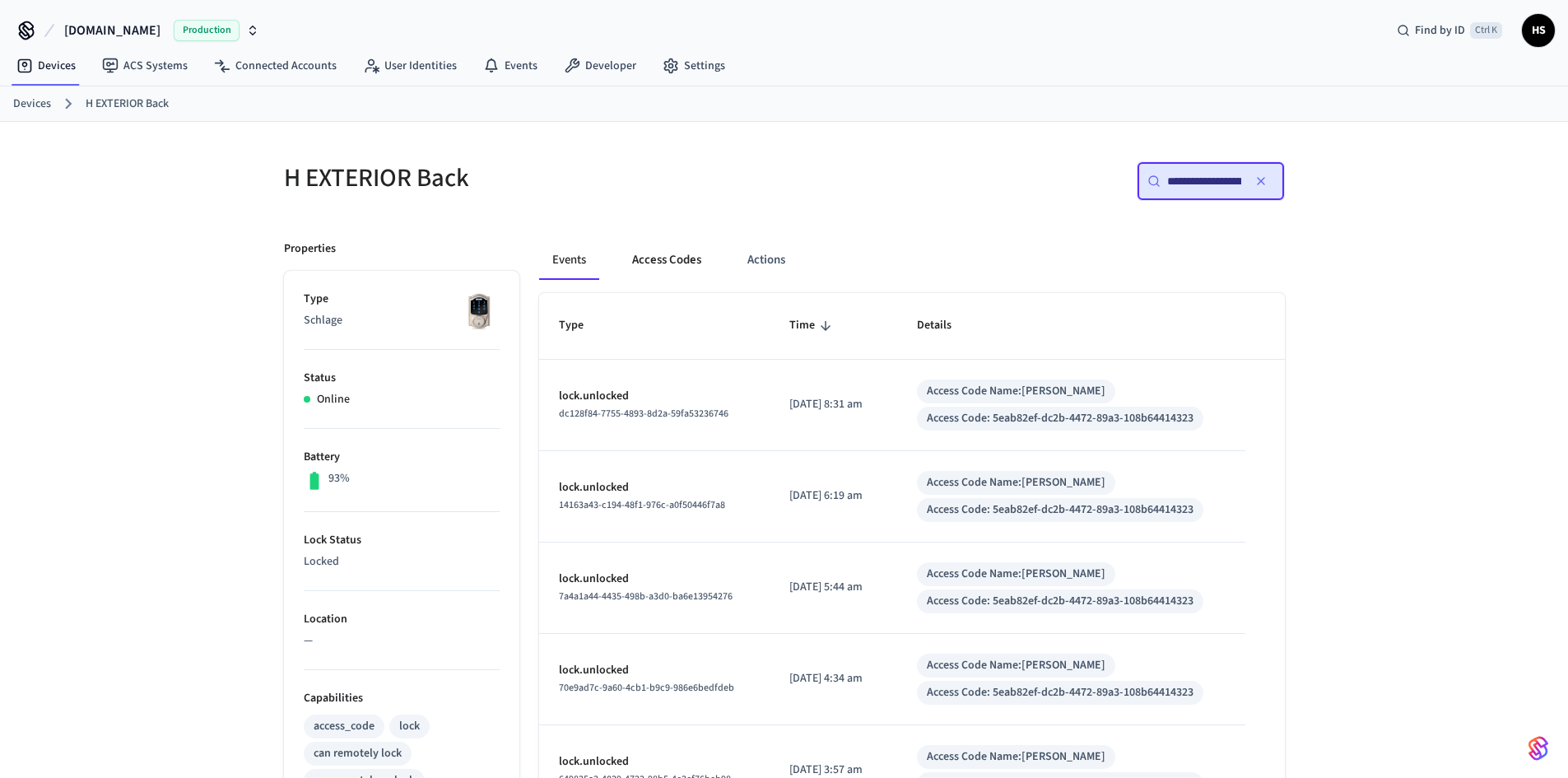
click at [665, 270] on button "Access Codes" at bounding box center [666, 260] width 96 height 40
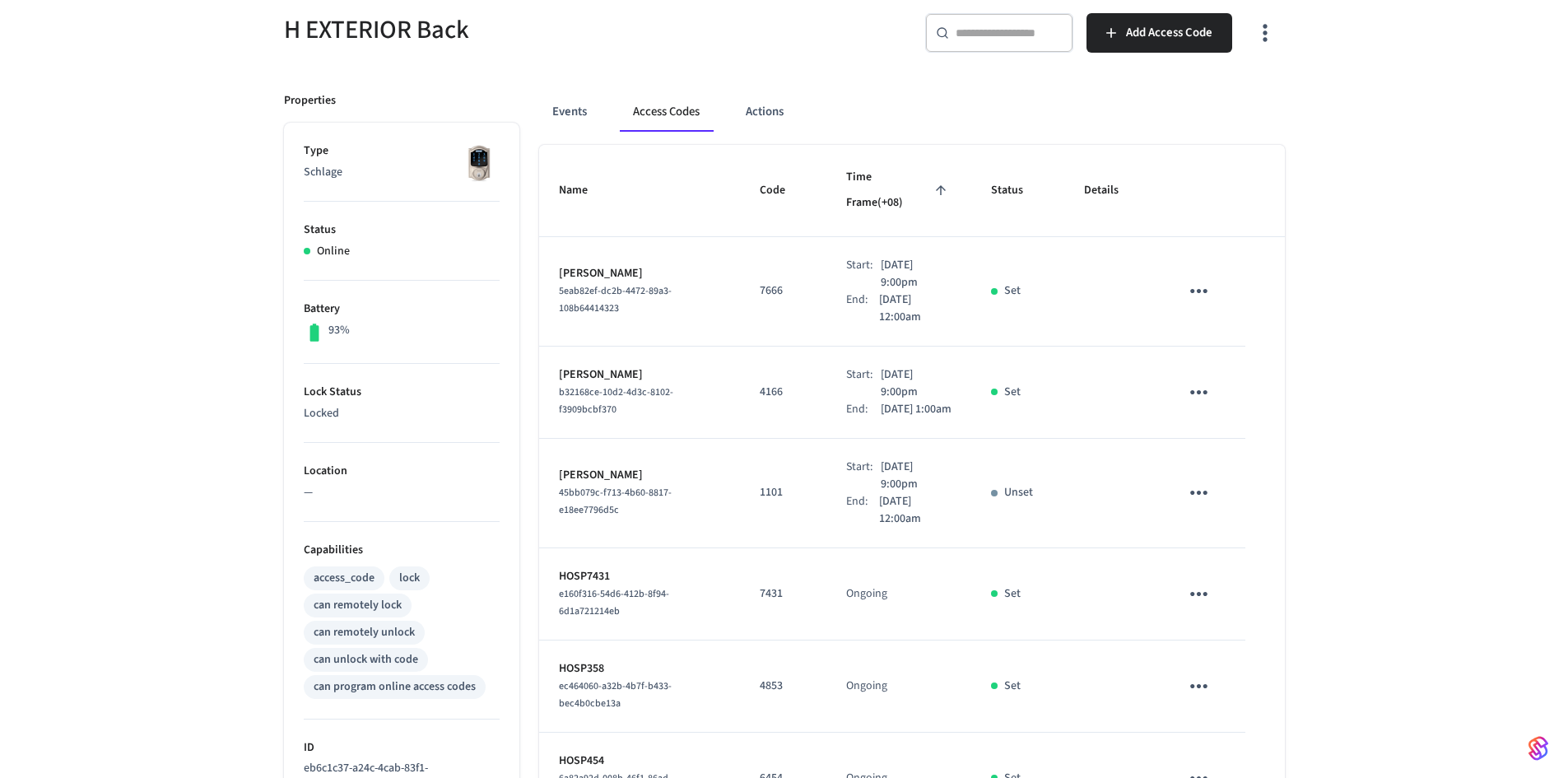
scroll to position [165, 0]
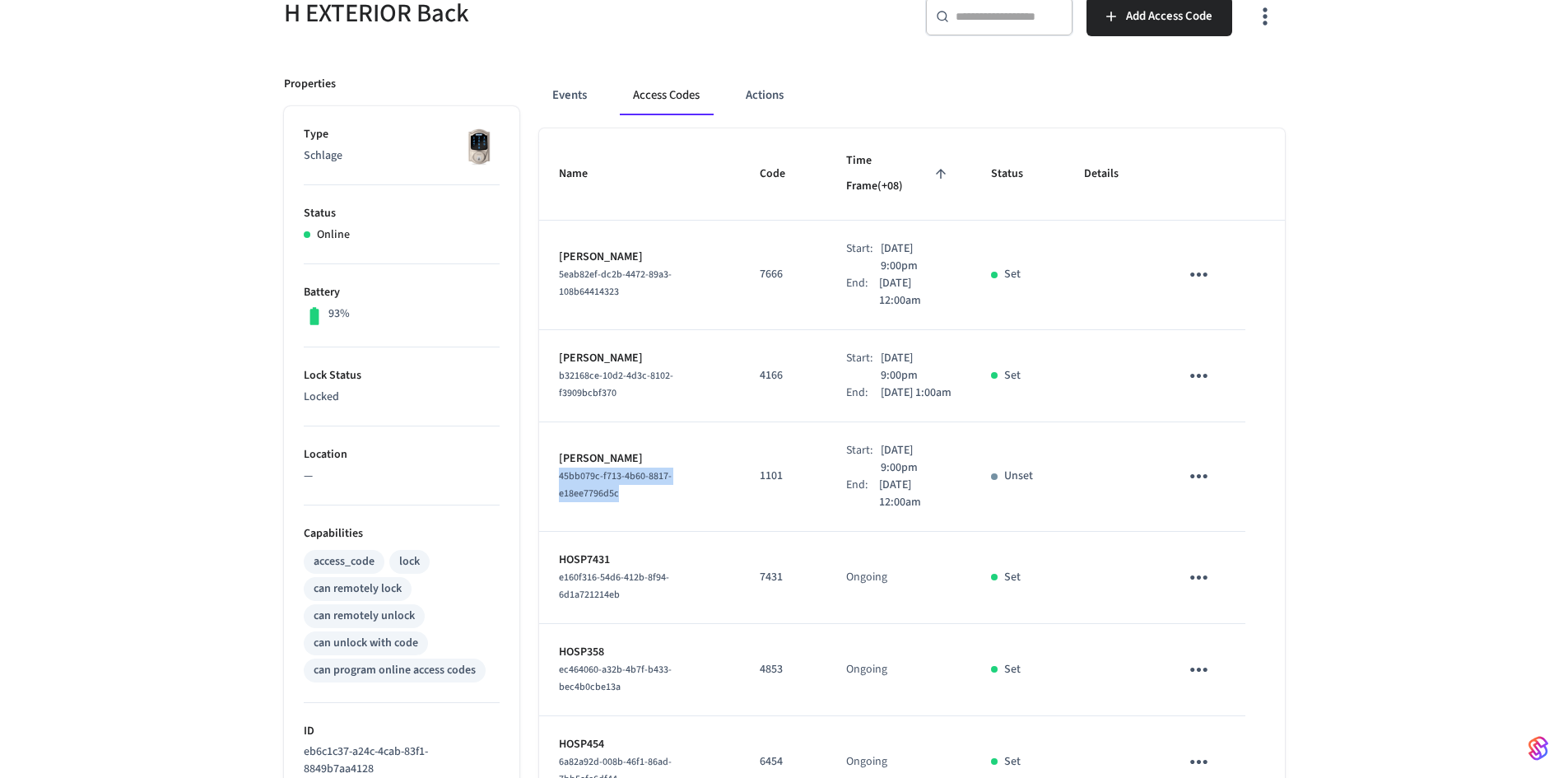
drag, startPoint x: 618, startPoint y: 501, endPoint x: 548, endPoint y: 473, distance: 75.4
click at [548, 473] on td "[PERSON_NAME] 45bb079c-f713-4b60-8817-e18ee7796d5c" at bounding box center [639, 476] width 201 height 109
copy span "45bb079c-f713-4b60-8817-e18ee7796d5c"
click at [569, 90] on button "Events" at bounding box center [569, 96] width 61 height 40
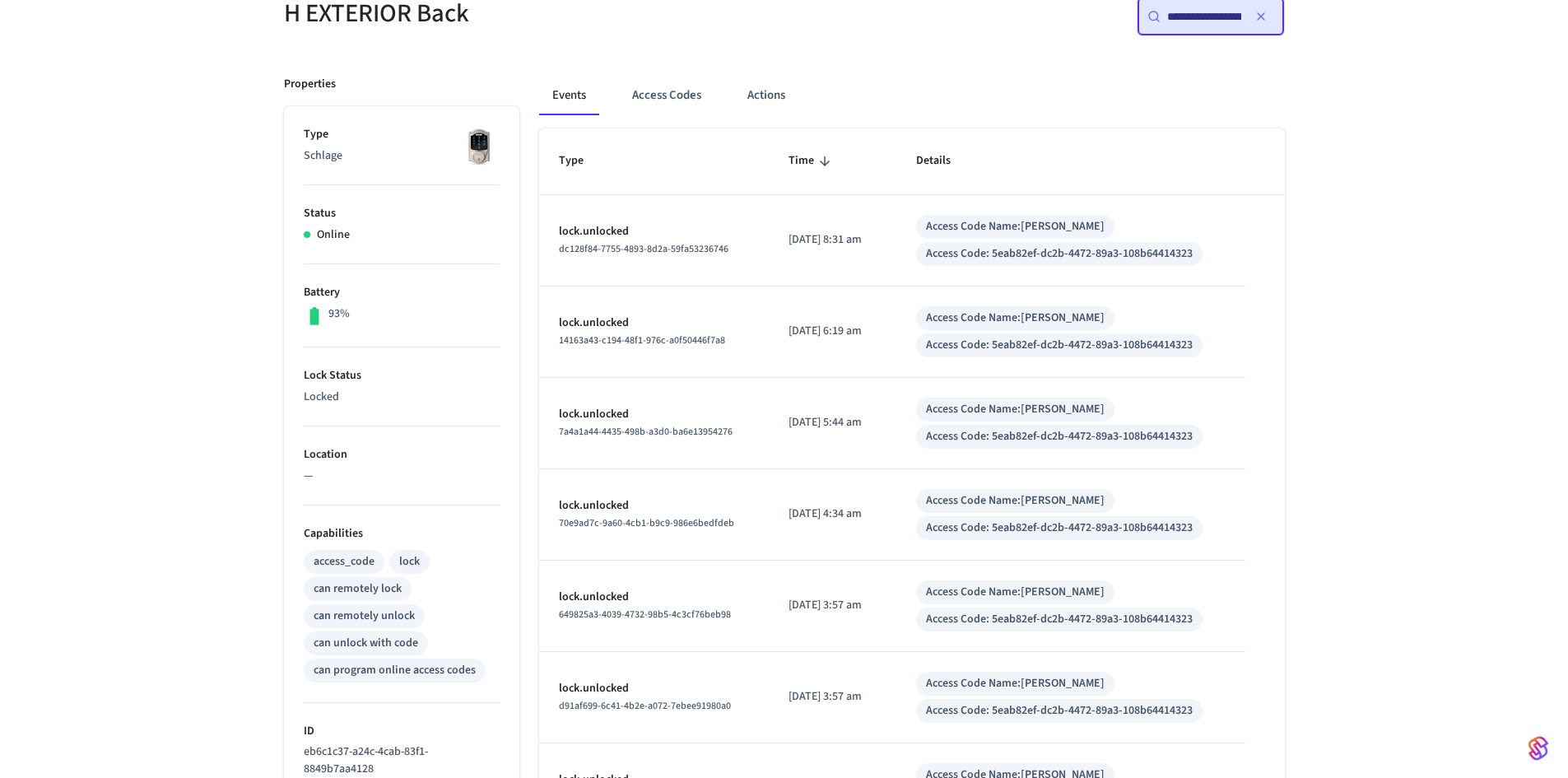
click at [1165, 27] on div "**********" at bounding box center [1210, 17] width 148 height 40
paste input "text"
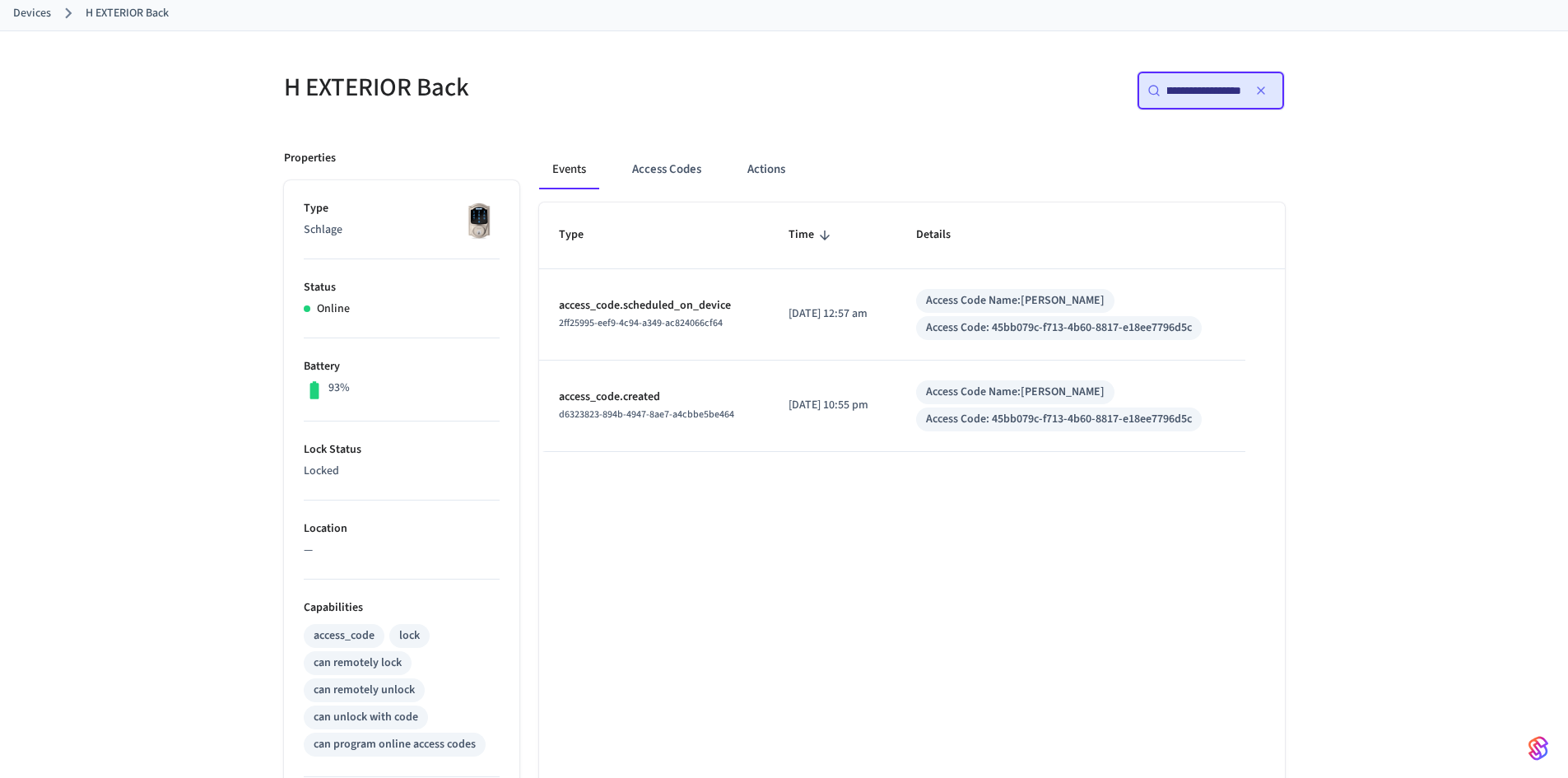
scroll to position [83, 0]
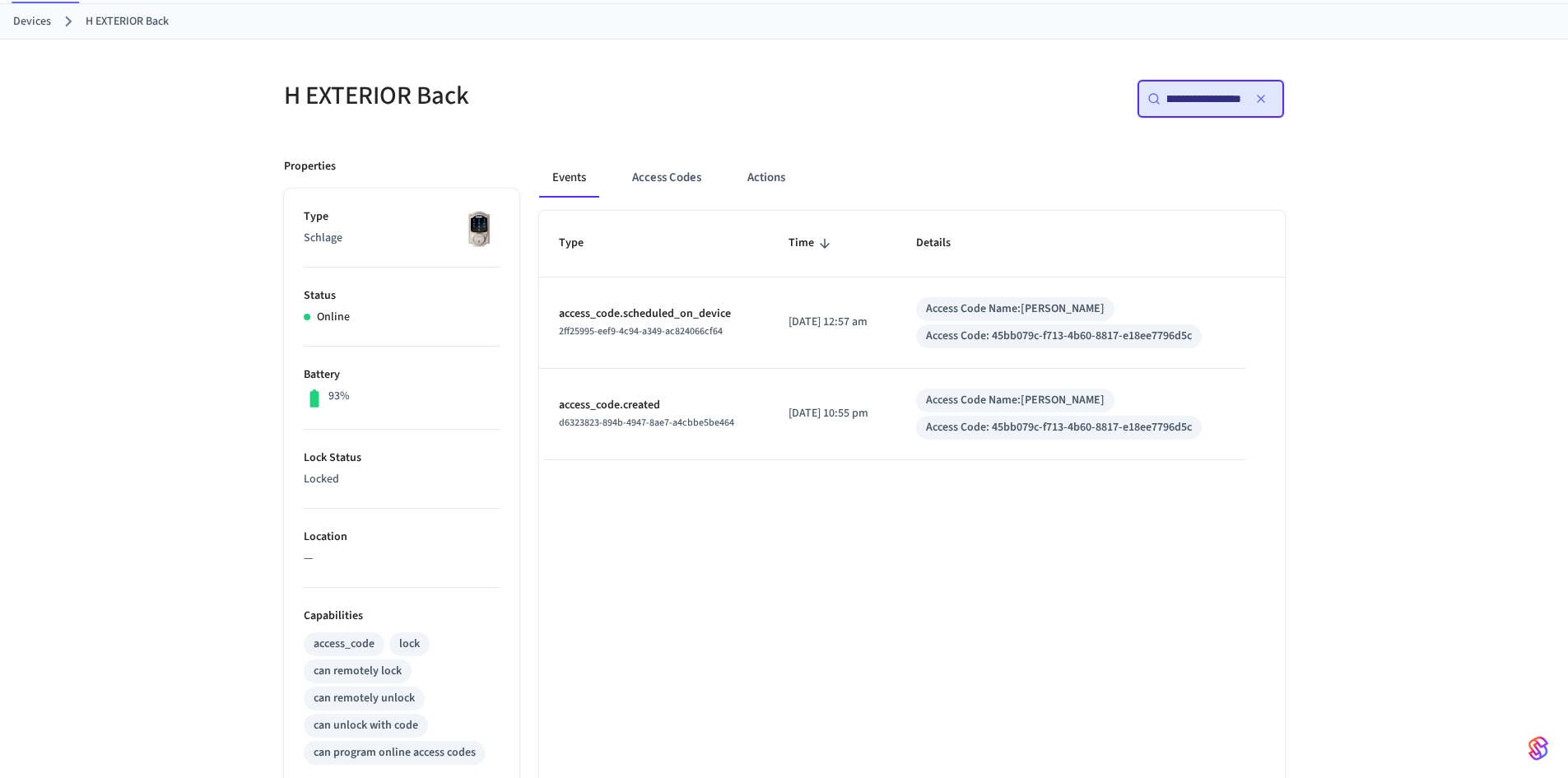
type input "**********"
click at [867, 706] on div "Type Time Details access_code.scheduled_on_device 2ff25995-eef9-4c94-a349-ac824…" at bounding box center [912, 666] width 746 height 911
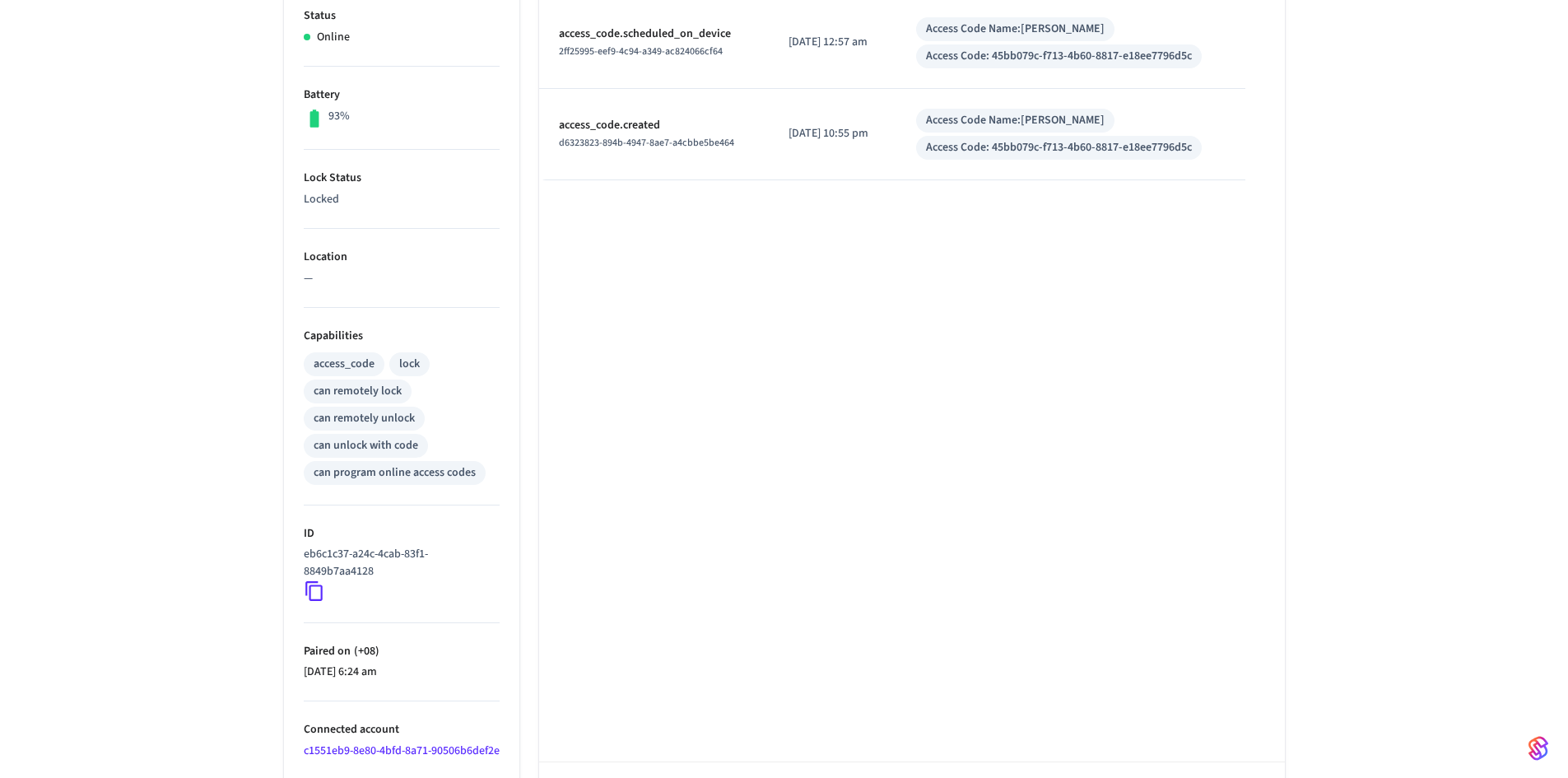
scroll to position [443, 0]
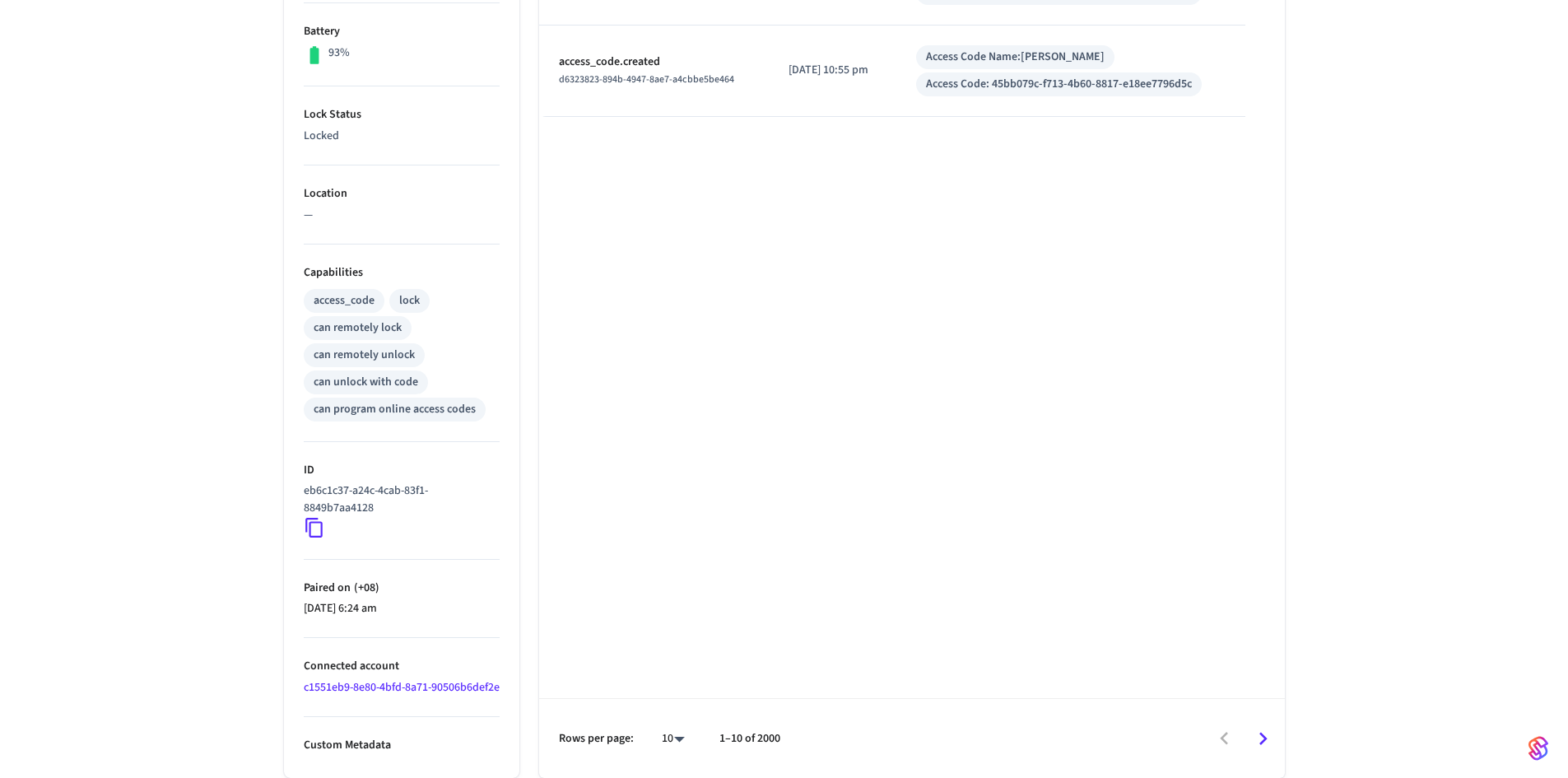
click at [344, 681] on link "c1551eb9-8e80-4bfd-8a71-90506b6def2e" at bounding box center [401, 687] width 195 height 16
